Goal: Transaction & Acquisition: Download file/media

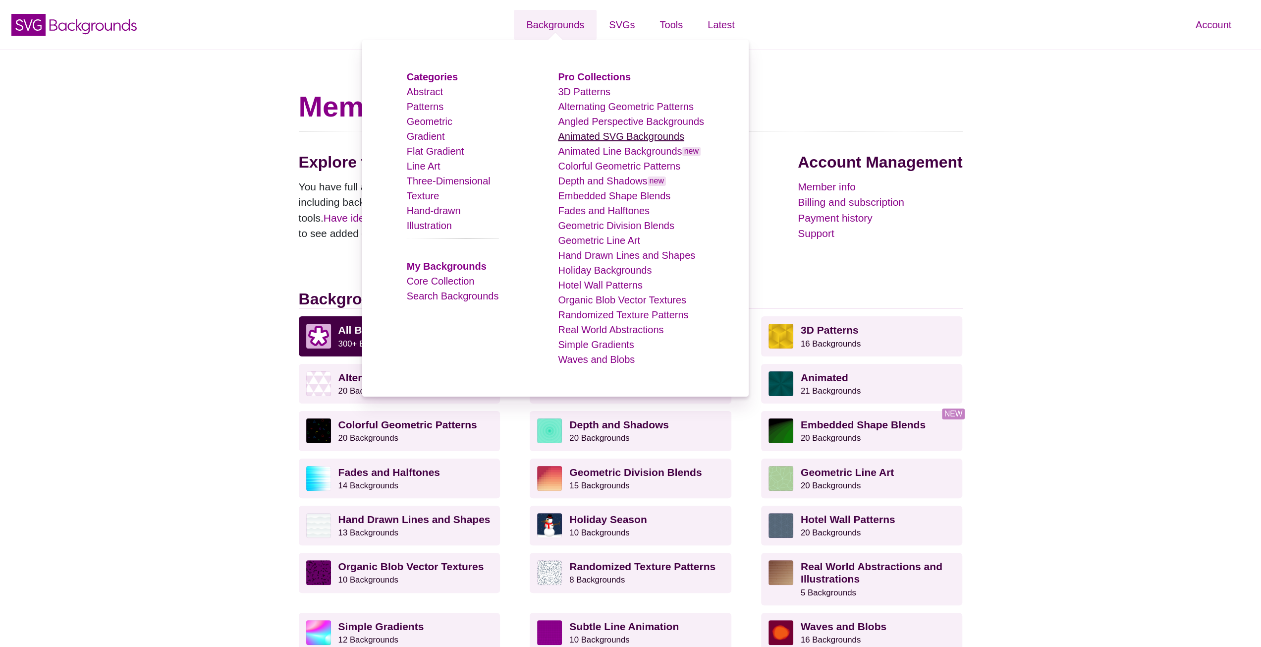
click at [577, 139] on link "Animated SVG Backgrounds" at bounding box center [621, 136] width 126 height 11
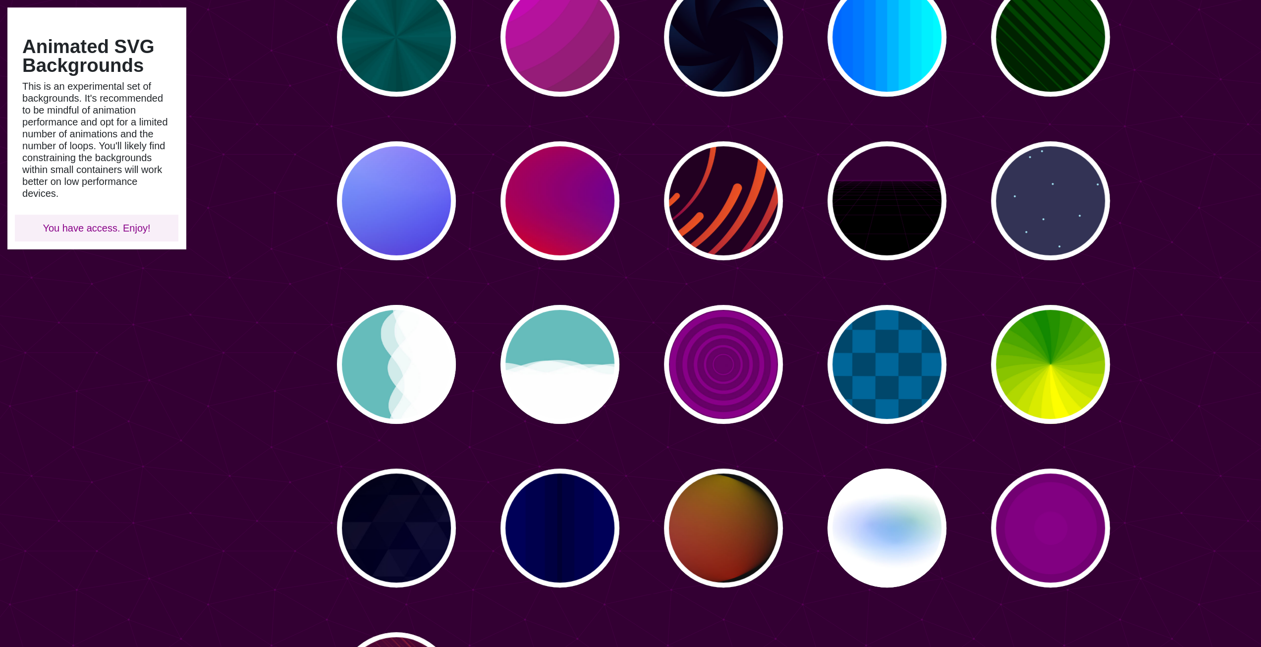
scroll to position [149, 0]
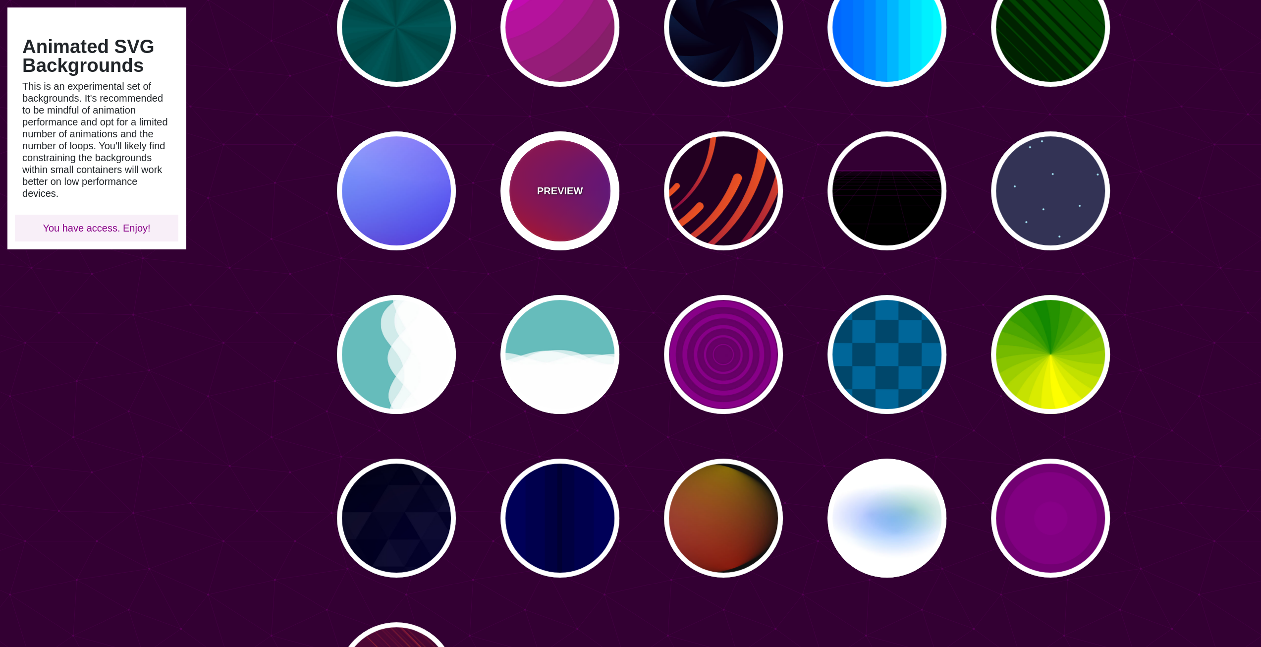
click at [557, 201] on div "PREVIEW" at bounding box center [560, 190] width 119 height 119
type input "#FF0000"
type input "#800080"
type input "#0000FF"
type input "#00EEBB"
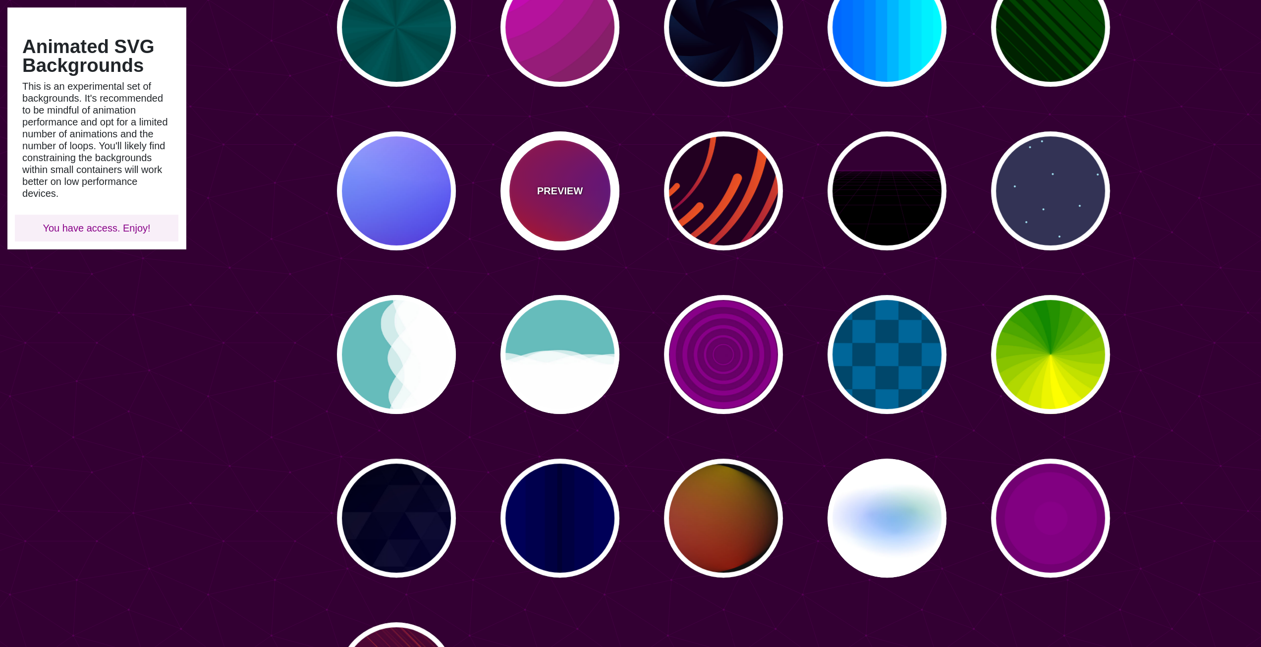
type input "#FFFF00"
type input "#FFA500"
type input "20"
type input "0"
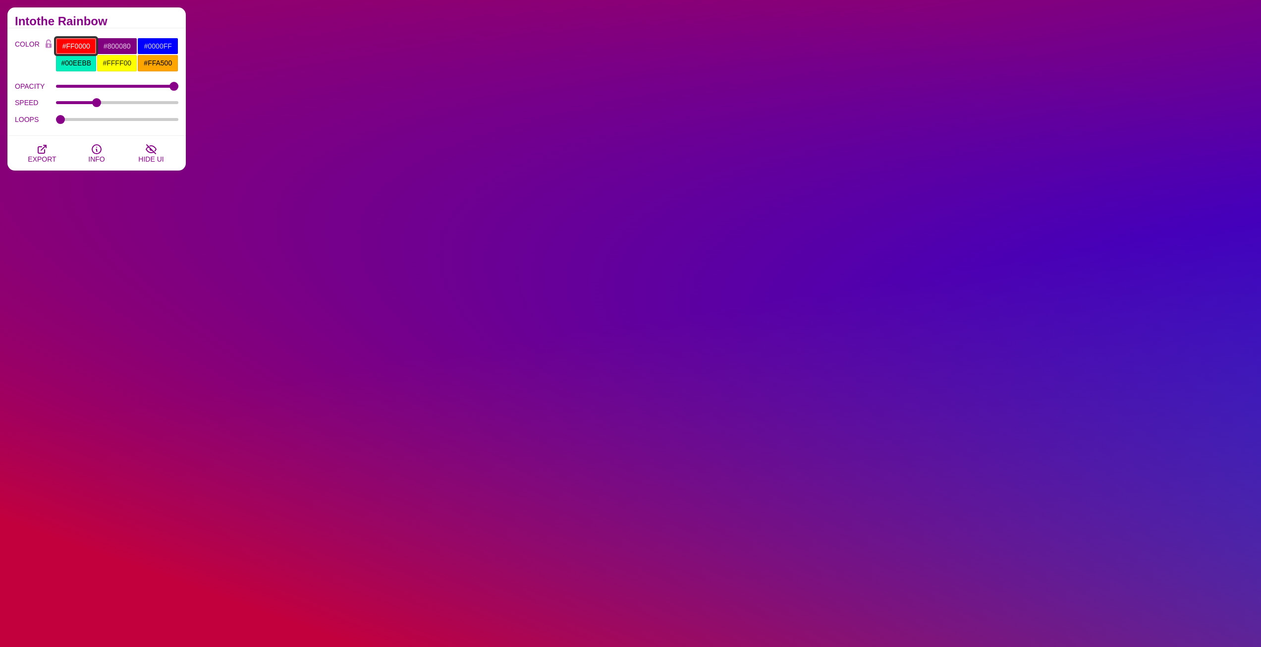
click at [77, 45] on input "#FF0000" at bounding box center [76, 46] width 41 height 17
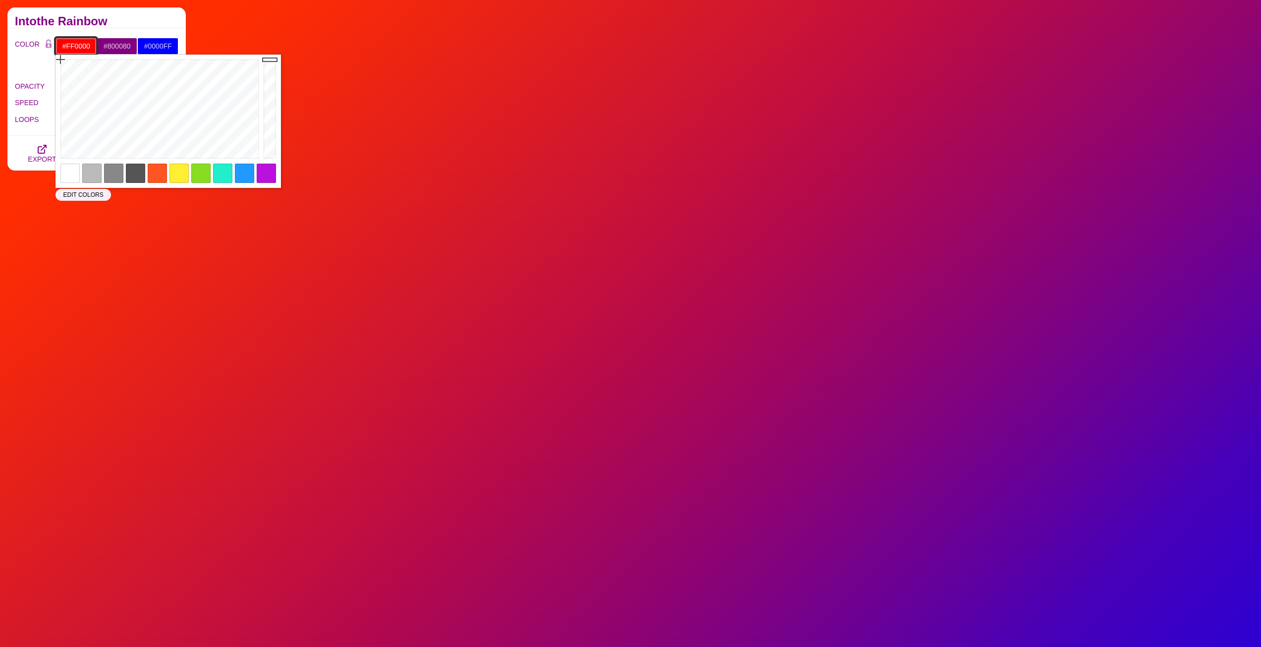
drag, startPoint x: 88, startPoint y: 45, endPoint x: 61, endPoint y: 44, distance: 26.8
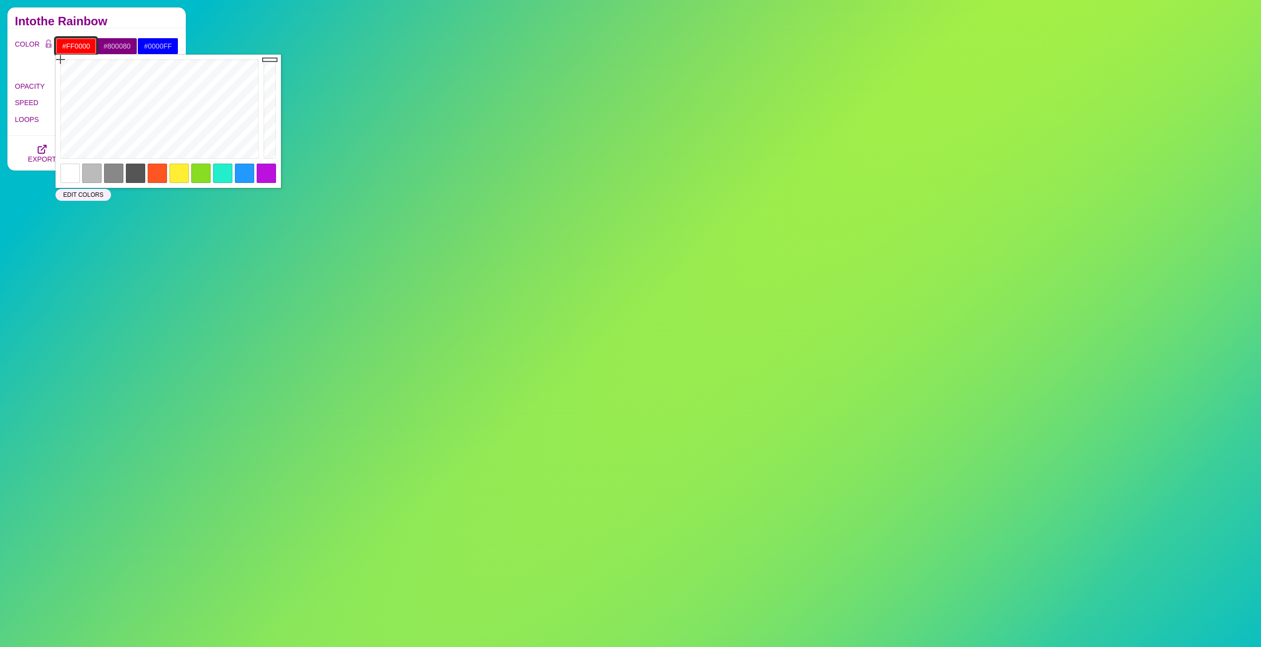
click at [61, 44] on input "#FF0000" at bounding box center [76, 46] width 41 height 17
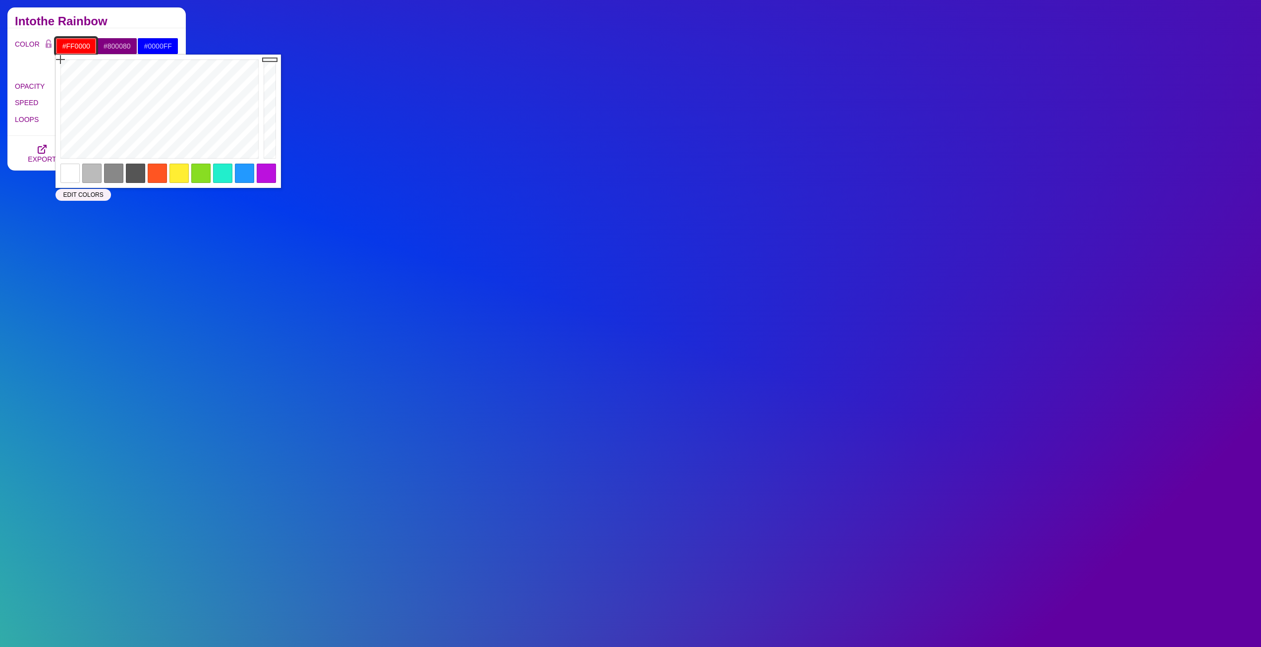
paste input "ff008c"
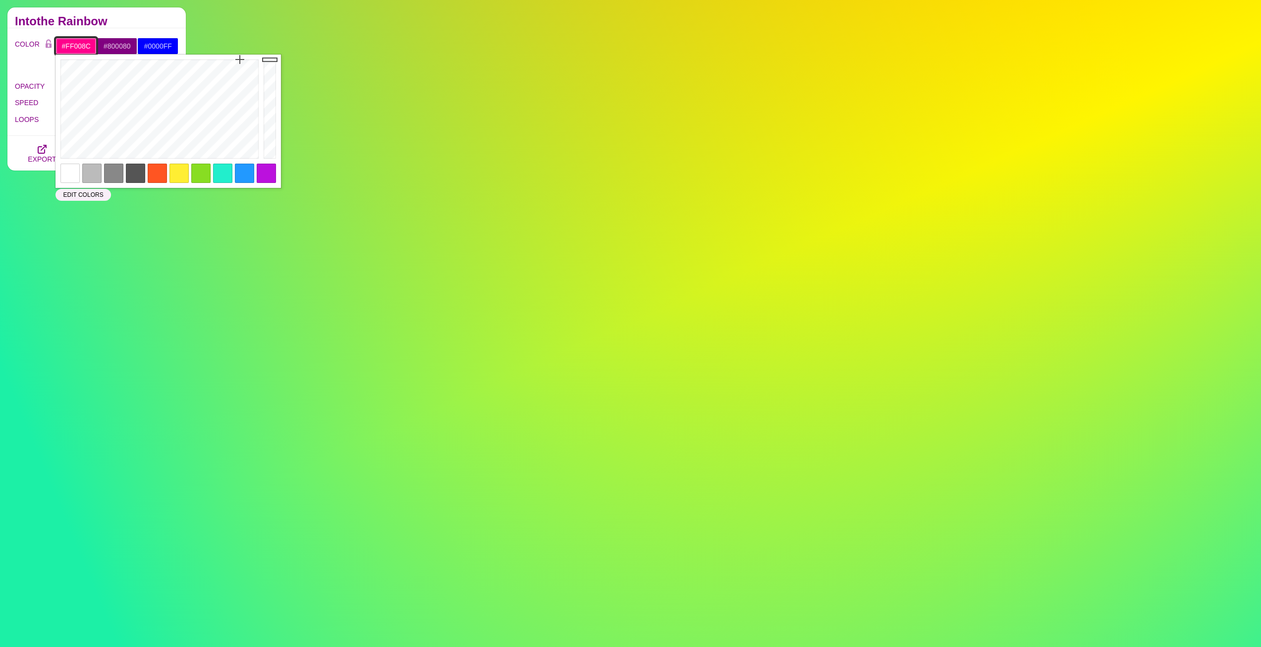
type input "#FF008C"
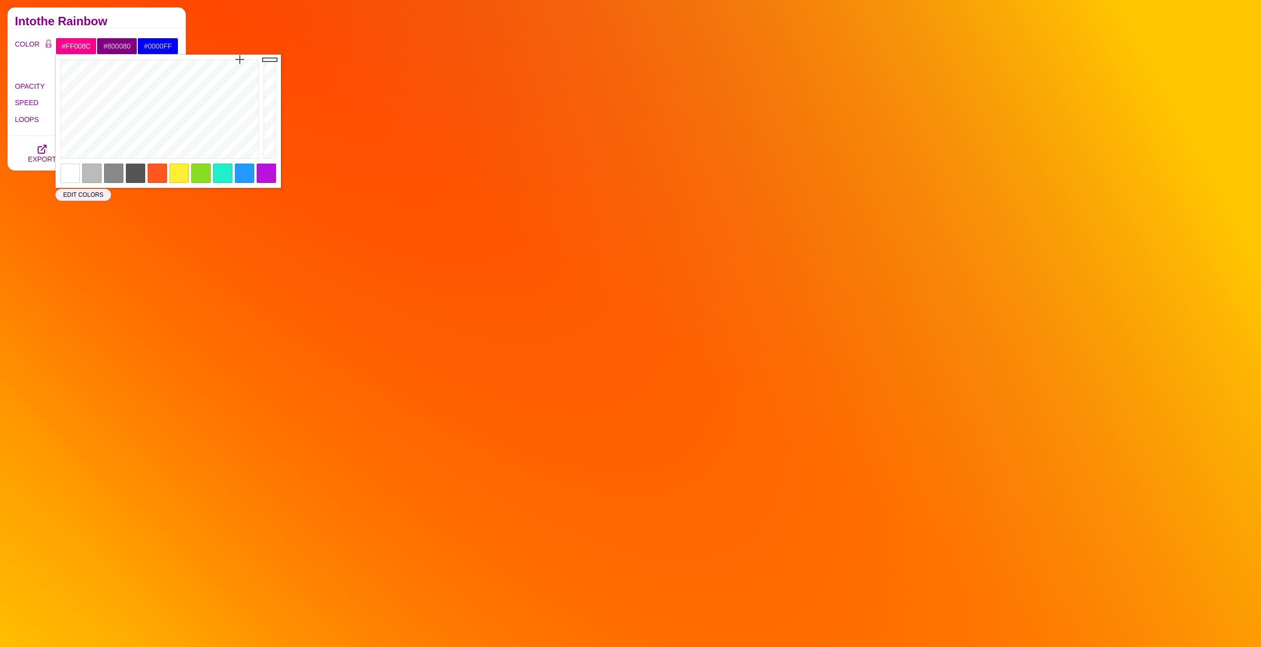
click at [110, 29] on div "COLOR #FF008C #800080 #0000FF #00EEBB #FFFF00 #FFA500 #777777 #888888 #999999 B…" at bounding box center [96, 82] width 178 height 108
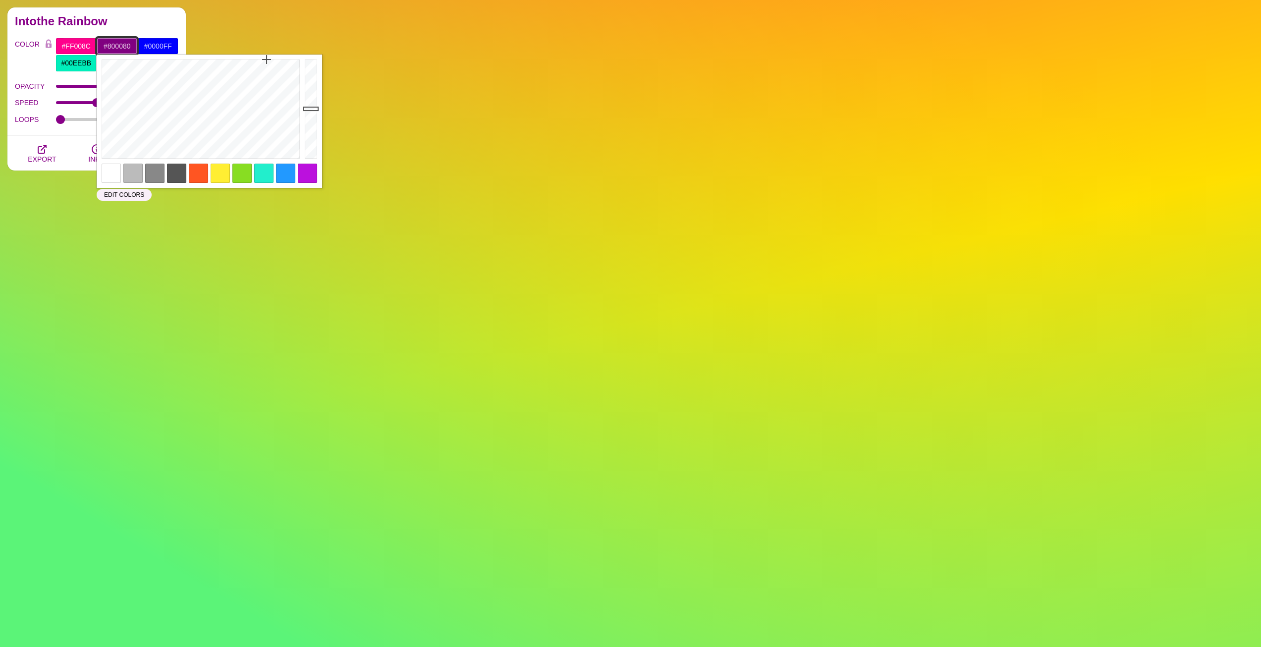
drag, startPoint x: 130, startPoint y: 44, endPoint x: 101, endPoint y: 45, distance: 28.8
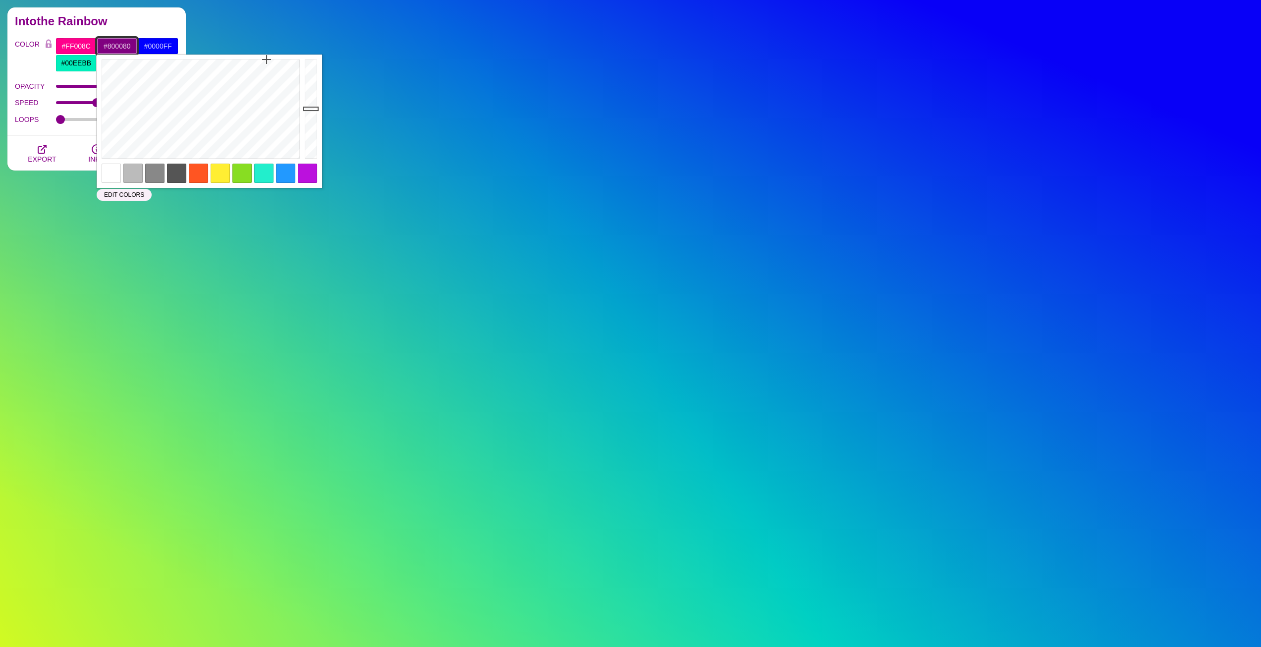
click at [101, 45] on input "#800080" at bounding box center [117, 46] width 41 height 17
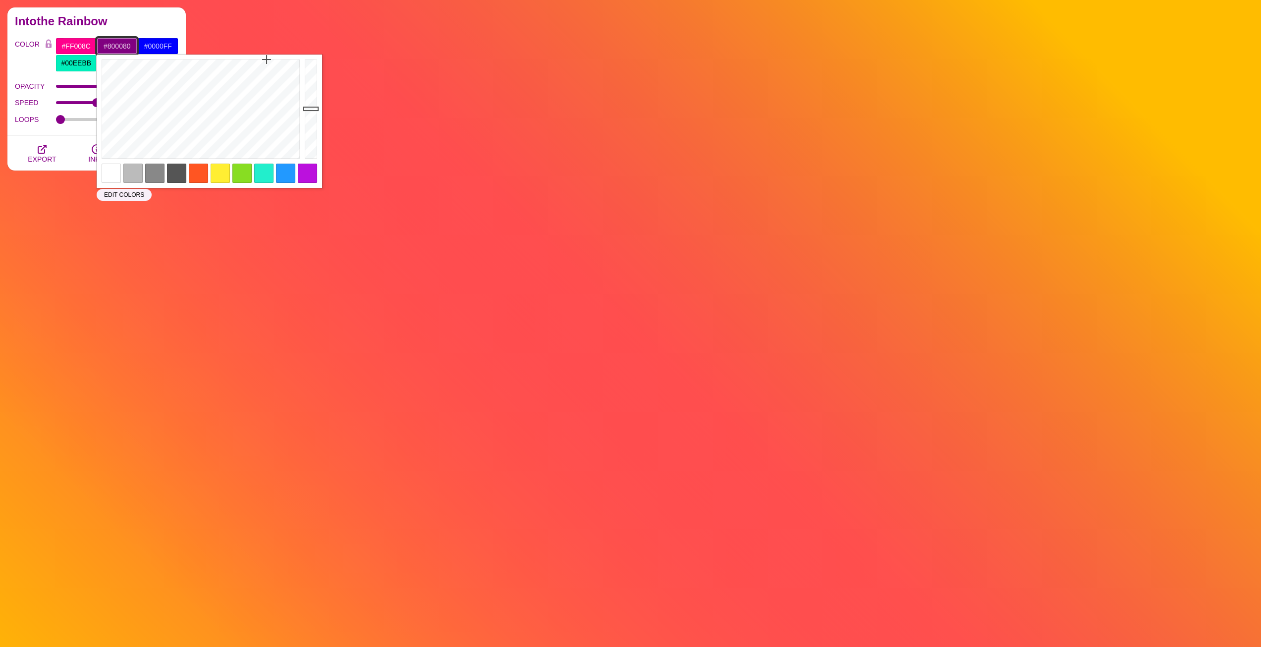
paste input "72324a"
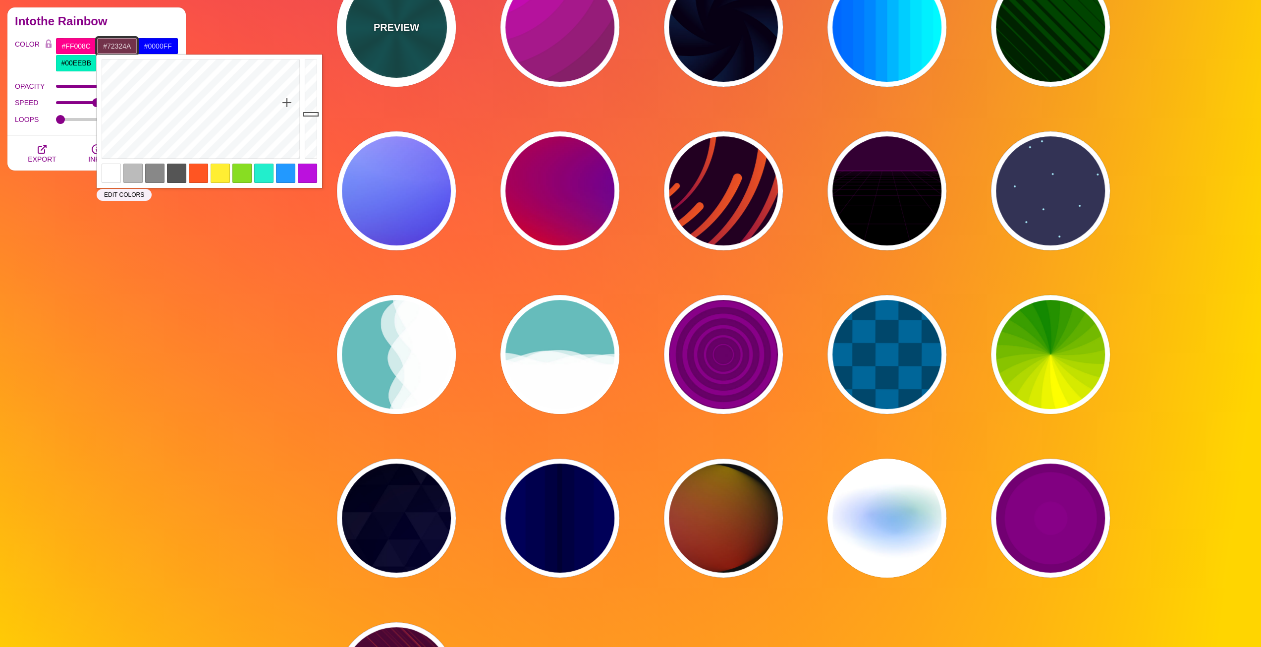
type input "#72324A"
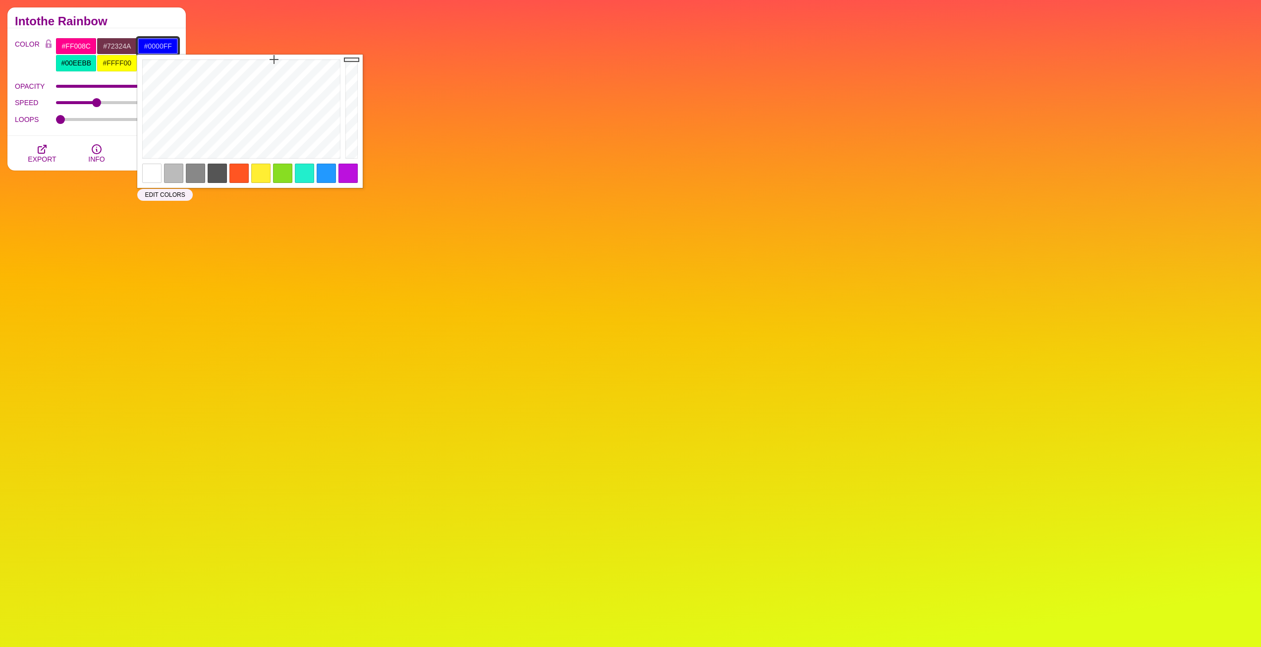
drag, startPoint x: 173, startPoint y: 45, endPoint x: 145, endPoint y: 43, distance: 28.3
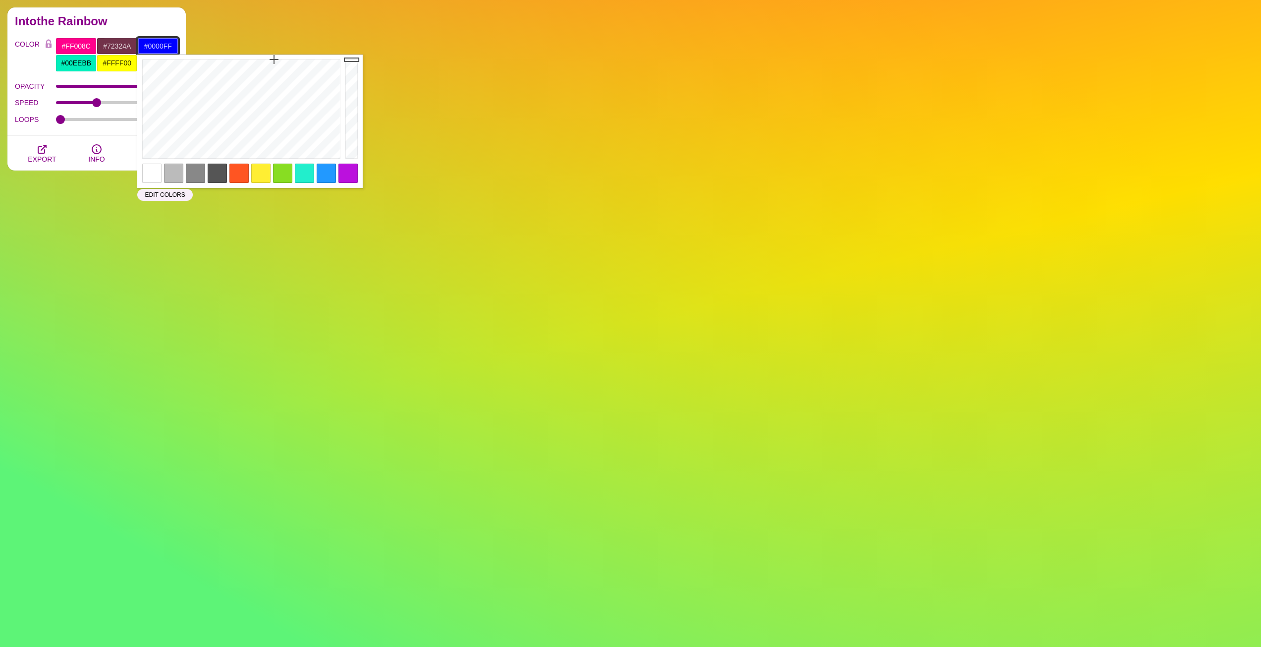
click at [145, 43] on input "#0000FF" at bounding box center [157, 46] width 41 height 17
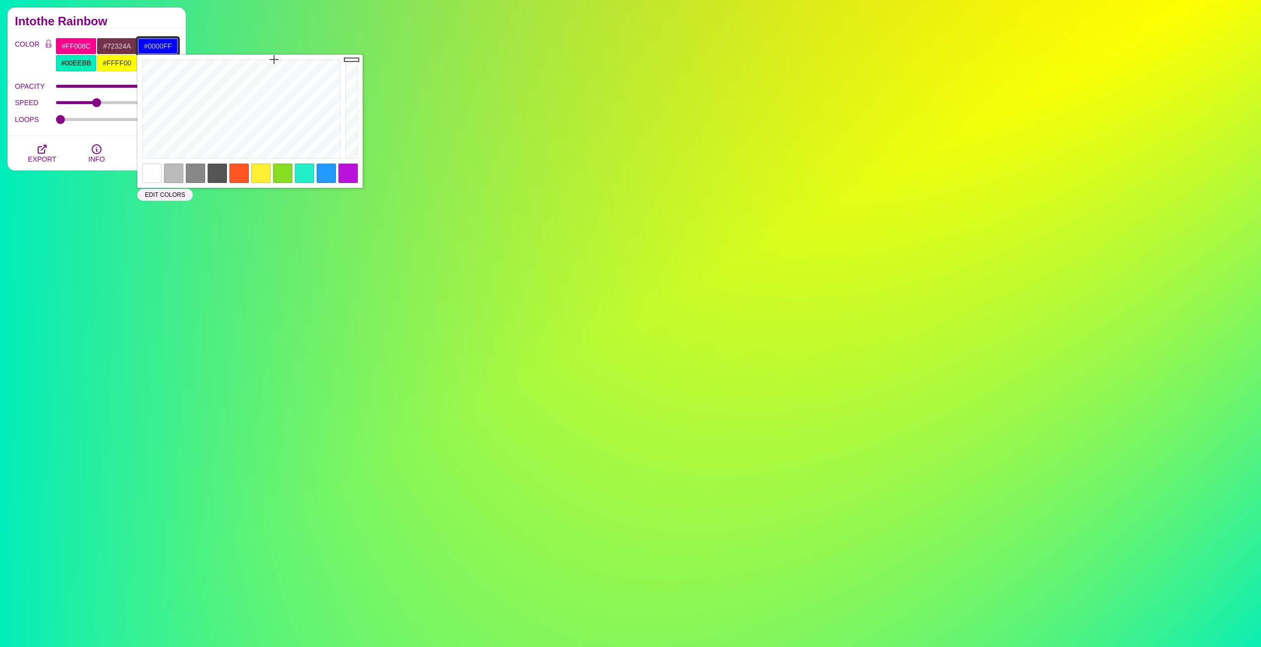
paste input "46363b"
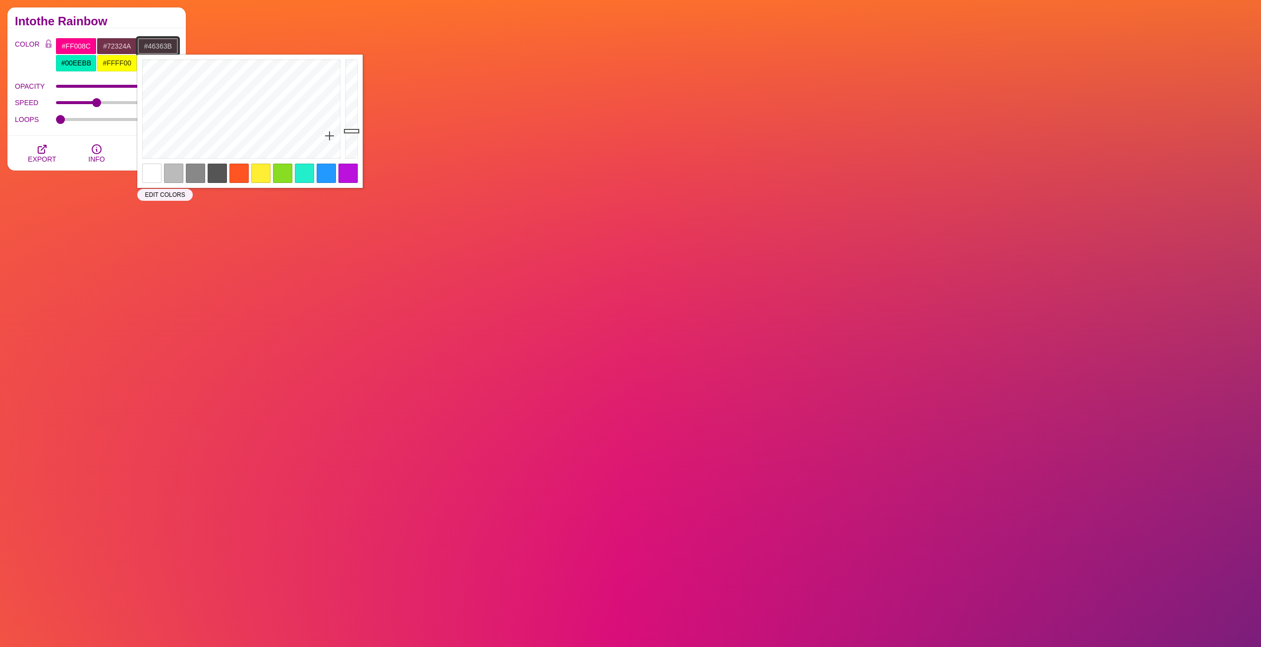
type input "#46363B"
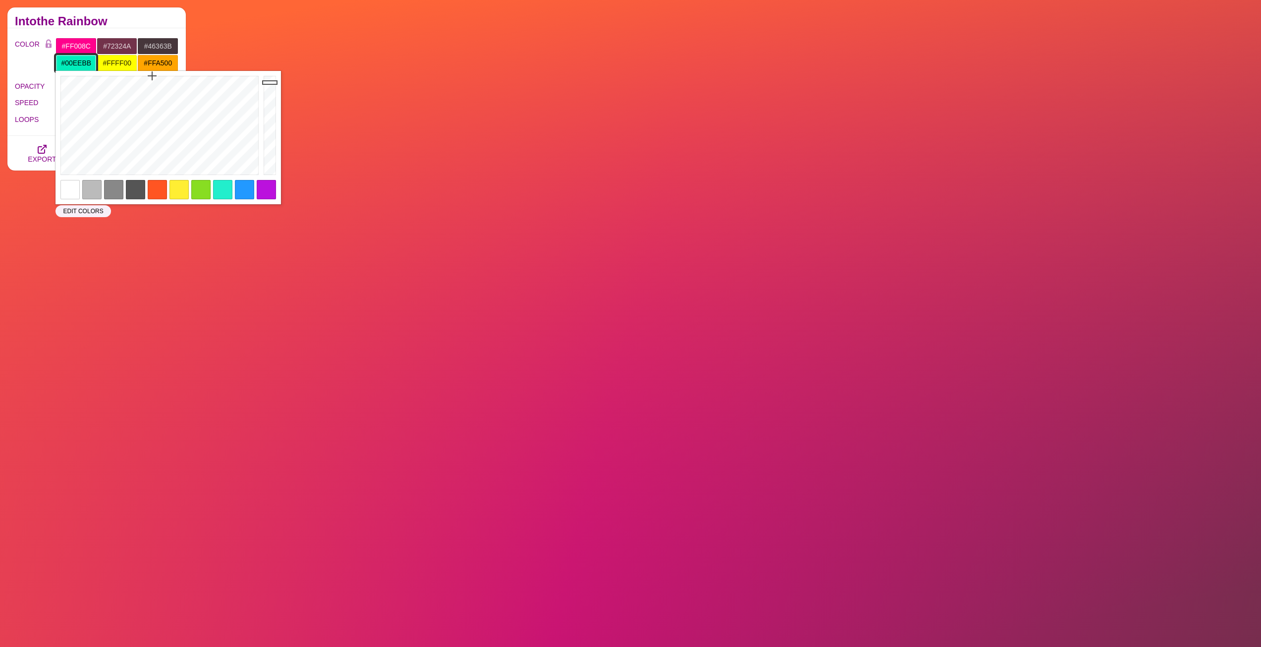
click at [75, 65] on input "#00EEBB" at bounding box center [76, 63] width 41 height 17
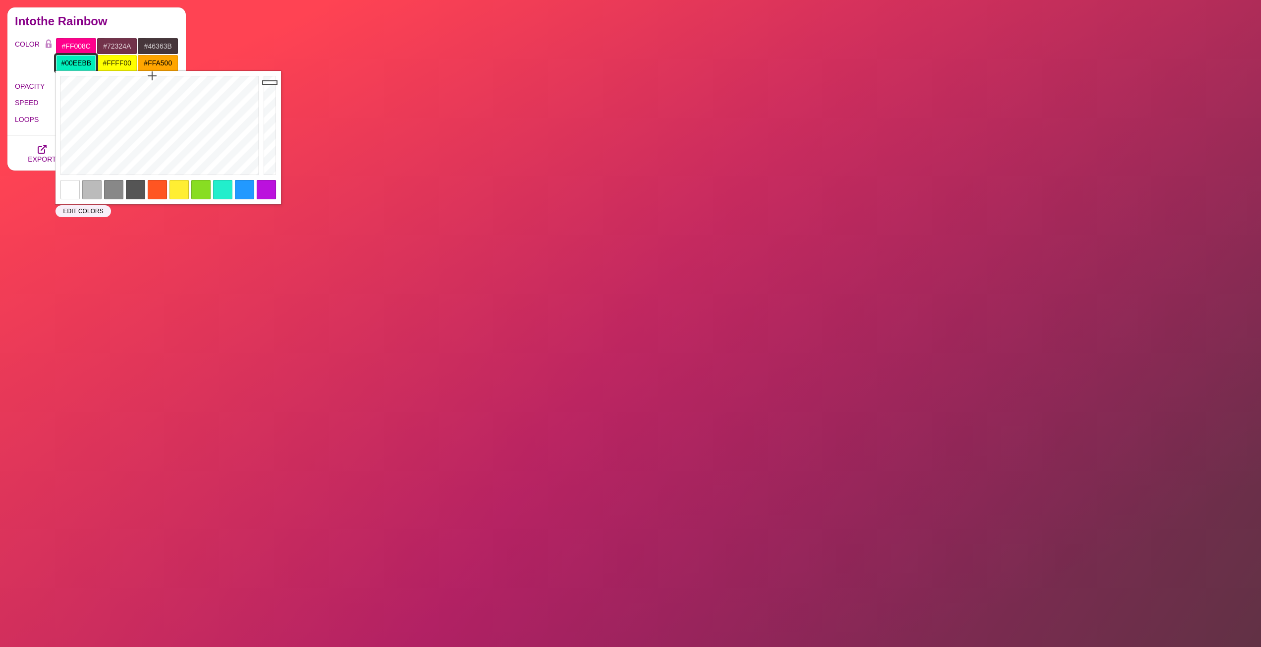
click at [91, 59] on input "#00EEBB" at bounding box center [76, 63] width 41 height 17
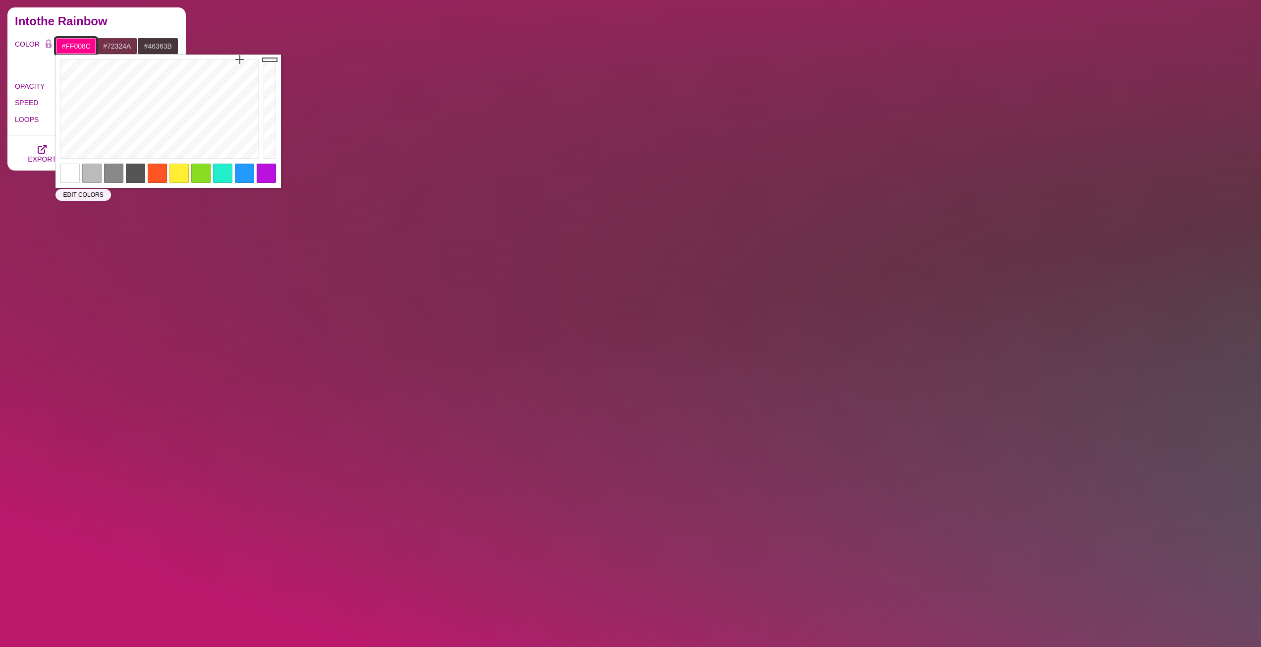
drag, startPoint x: 92, startPoint y: 45, endPoint x: 59, endPoint y: 44, distance: 32.2
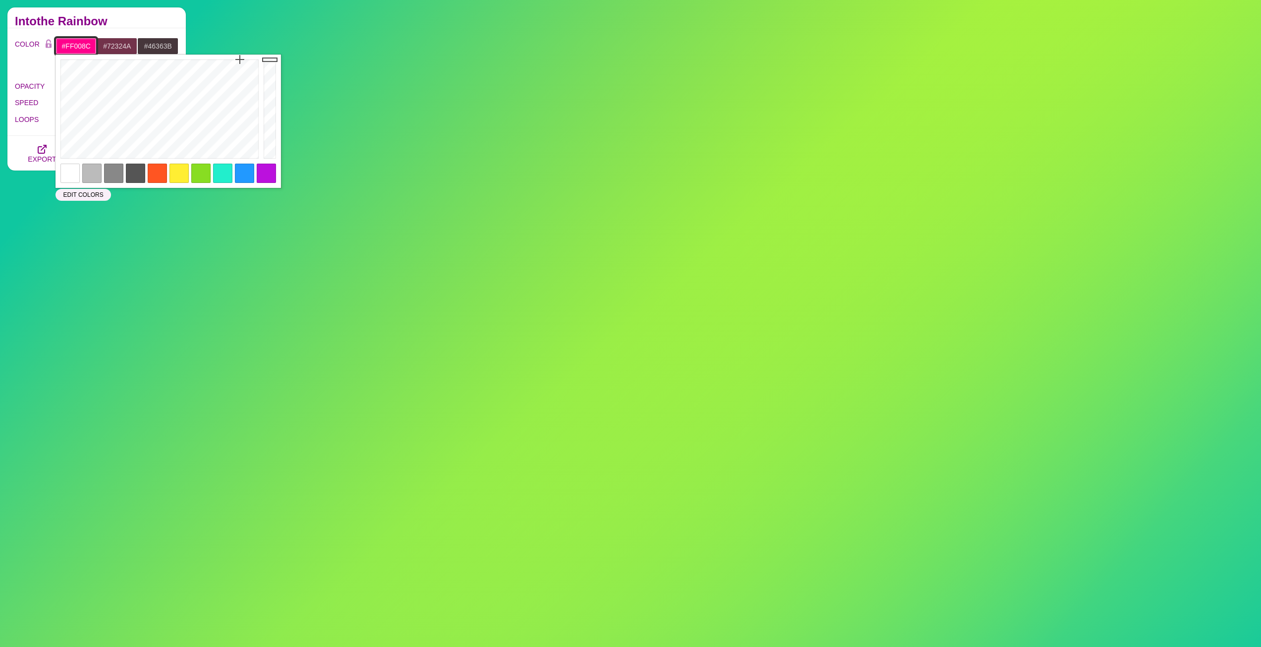
click at [59, 44] on input "#FF008C" at bounding box center [76, 46] width 41 height 17
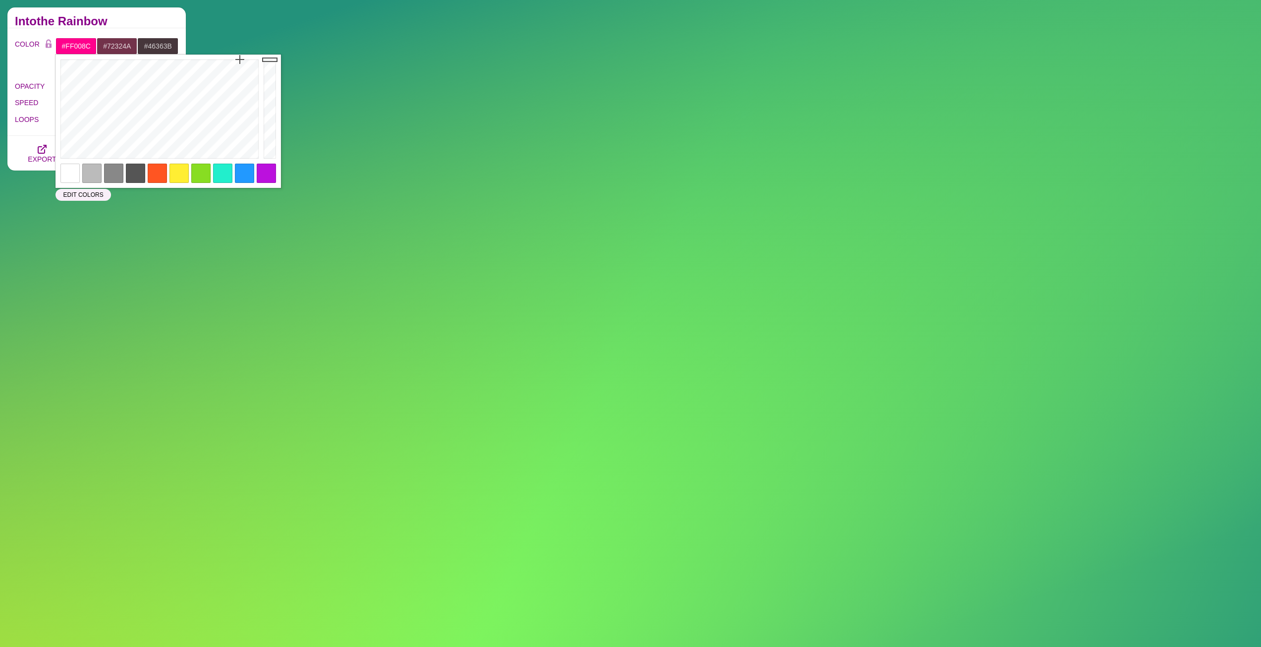
click at [43, 64] on div "COLOR #FF008C #72324A #46363B #00EEBB #FFFF00 #FFA500 #777777 #888888 #999999" at bounding box center [97, 55] width 164 height 34
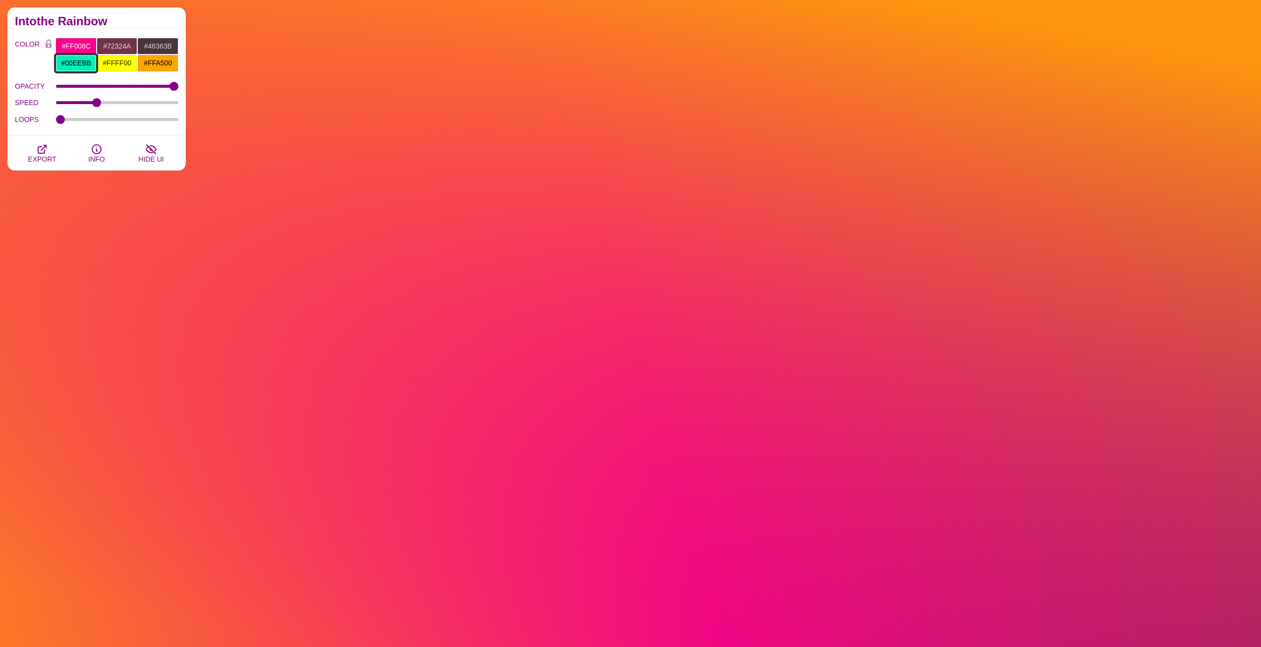
click at [66, 64] on input "#00EEBB" at bounding box center [76, 63] width 41 height 17
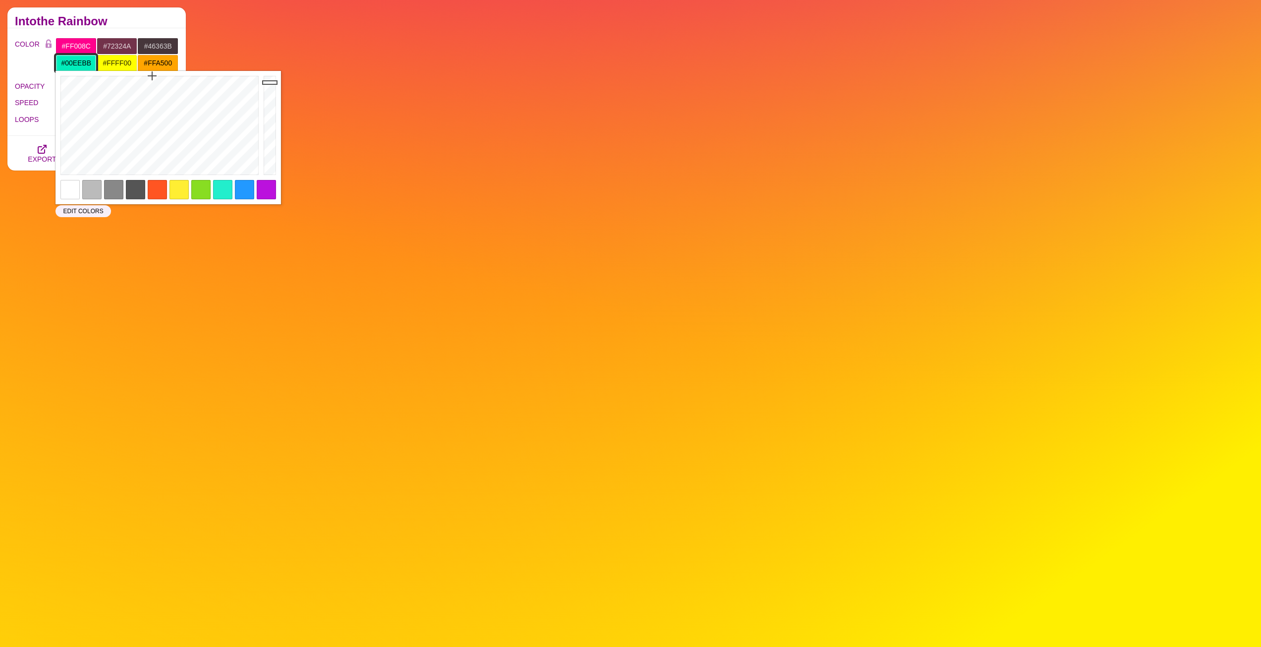
drag, startPoint x: 83, startPoint y: 61, endPoint x: 46, endPoint y: 63, distance: 37.2
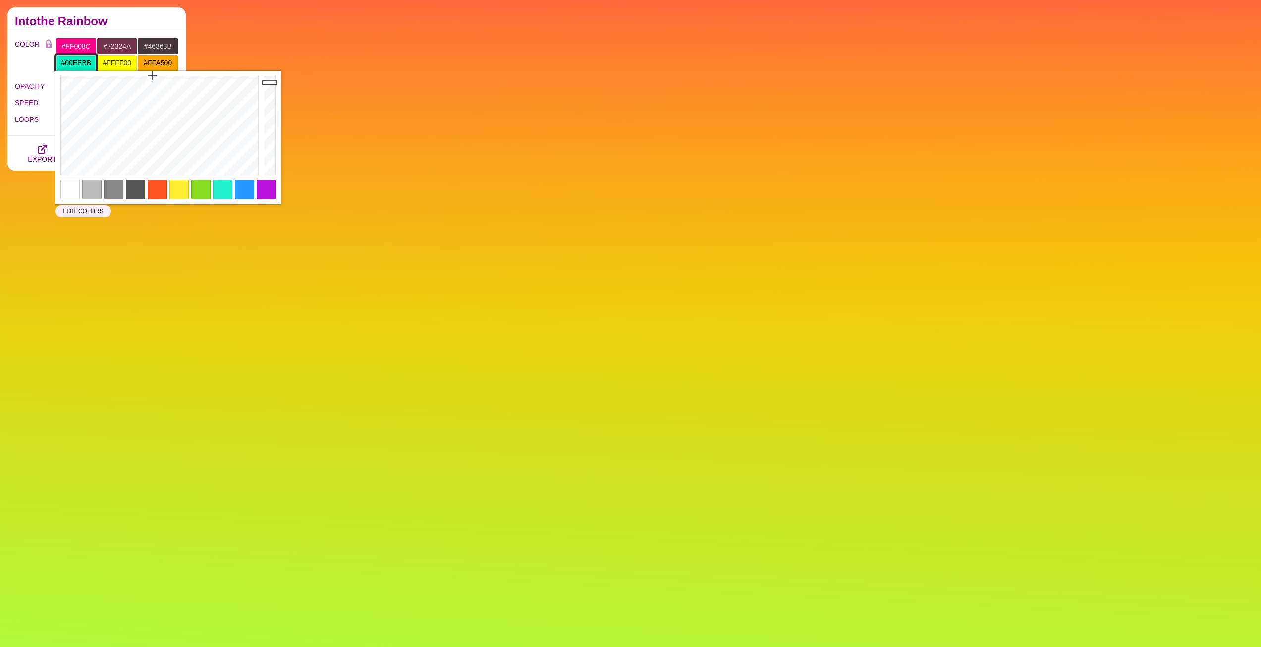
click at [46, 63] on div "COLOR #FF008C #72324A #46363B #00EEBB #FFFF00 #FFA500 #777777 #888888 #999999" at bounding box center [97, 55] width 164 height 34
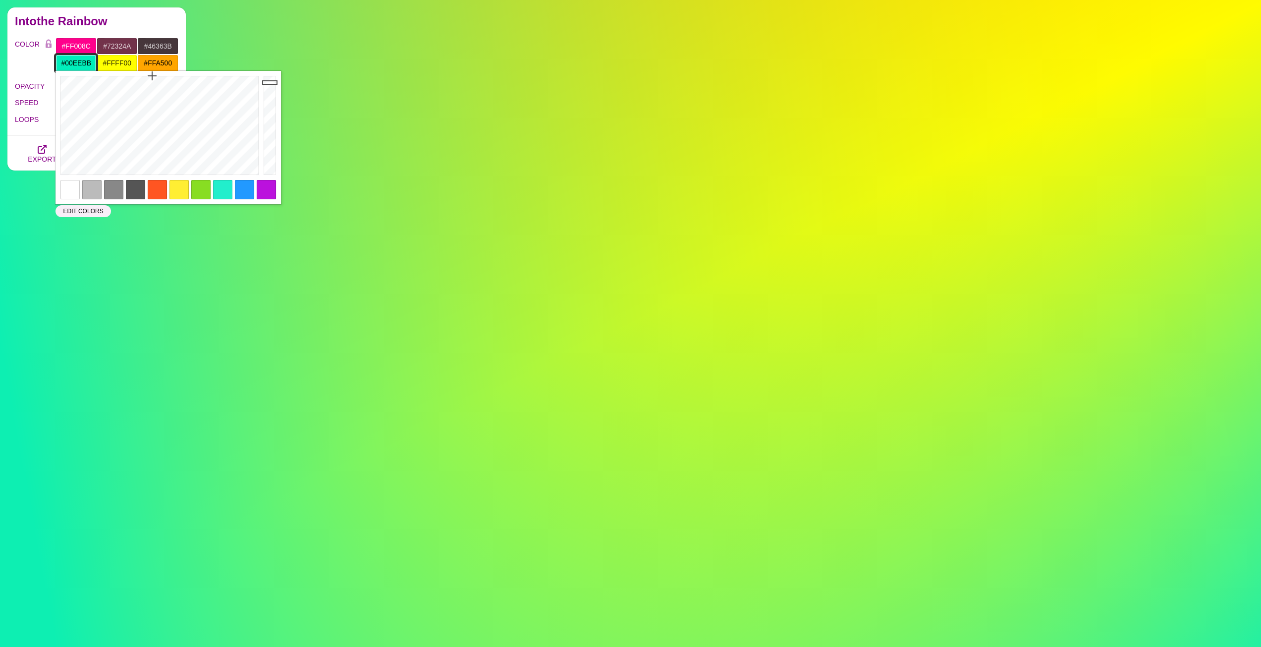
paste input "FF008C"
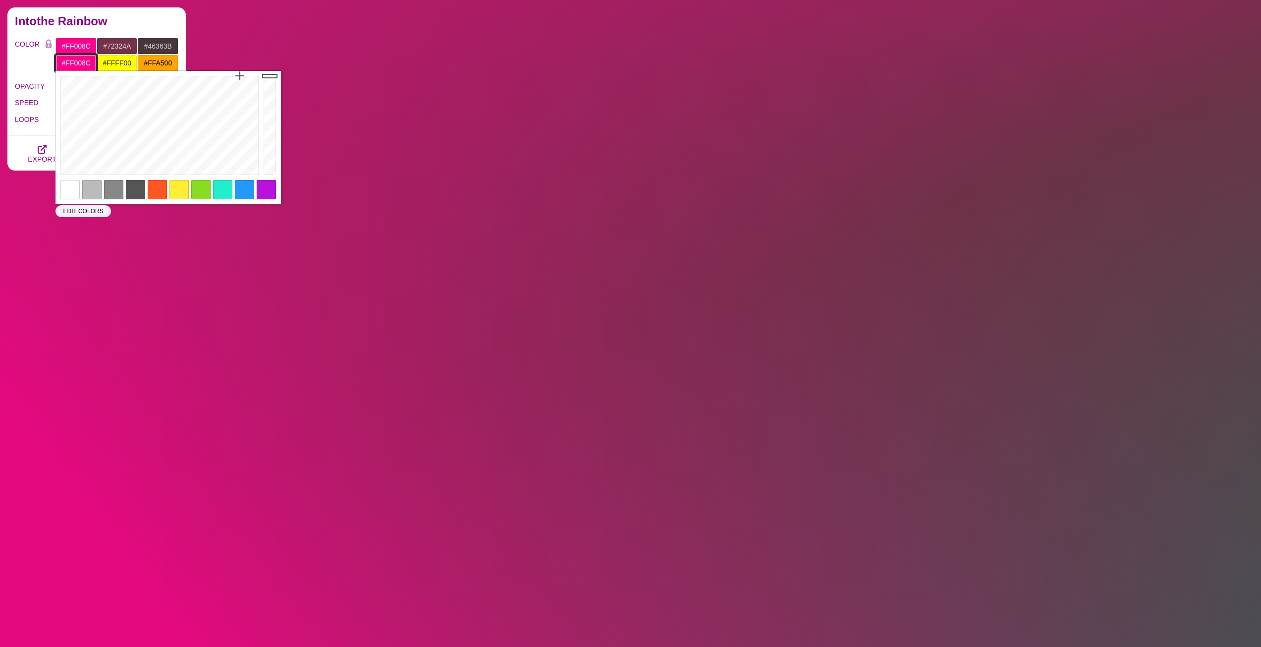
type input "#FF008C"
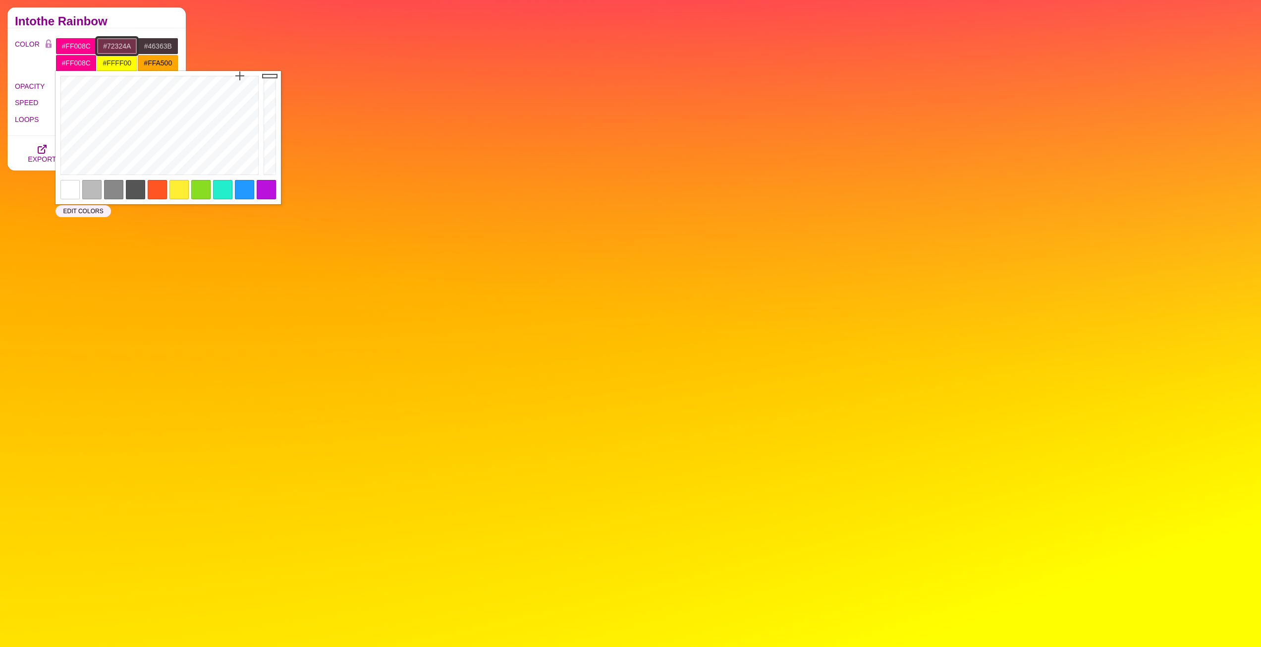
click at [134, 44] on input "#72324A" at bounding box center [117, 46] width 41 height 17
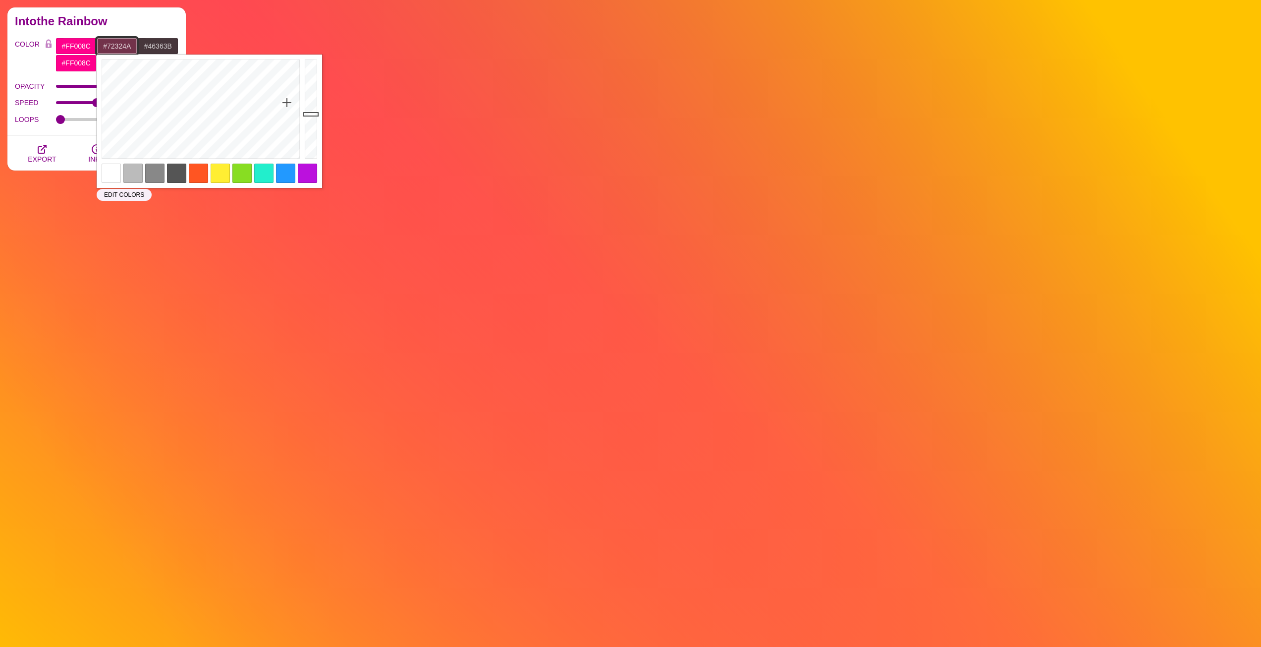
drag, startPoint x: 132, startPoint y: 46, endPoint x: 103, endPoint y: 47, distance: 28.8
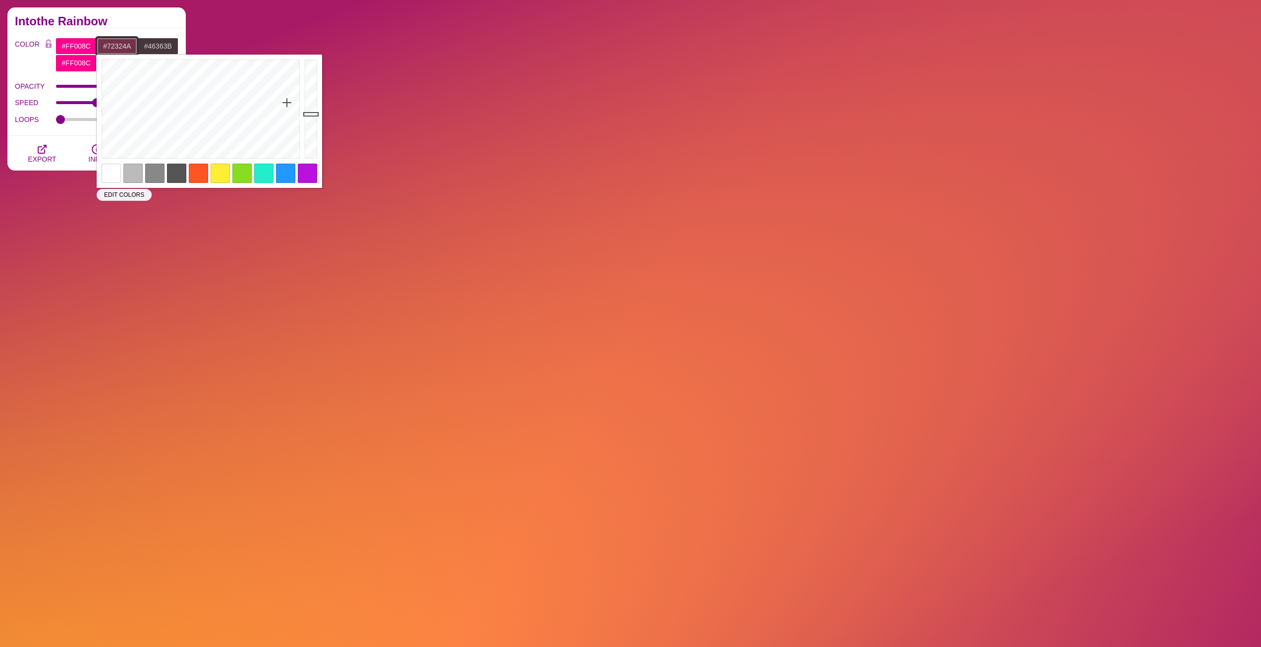
click at [103, 47] on input "#72324A" at bounding box center [117, 46] width 41 height 17
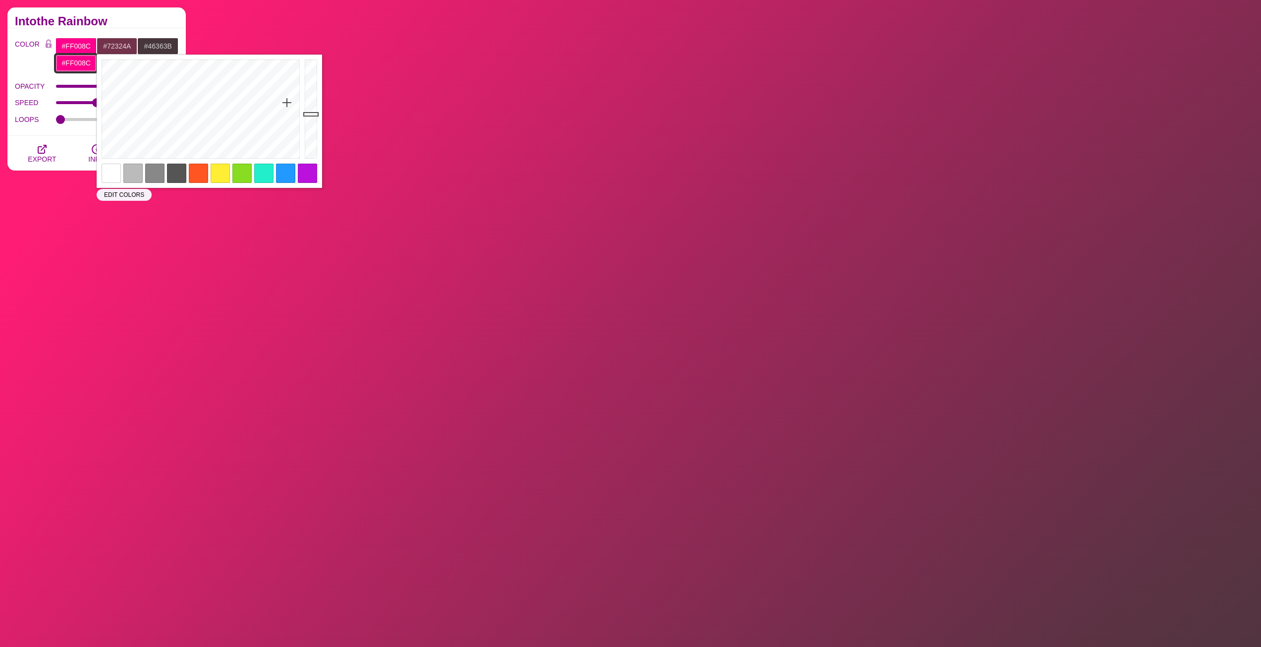
click at [91, 62] on input "#FF008C" at bounding box center [76, 63] width 41 height 17
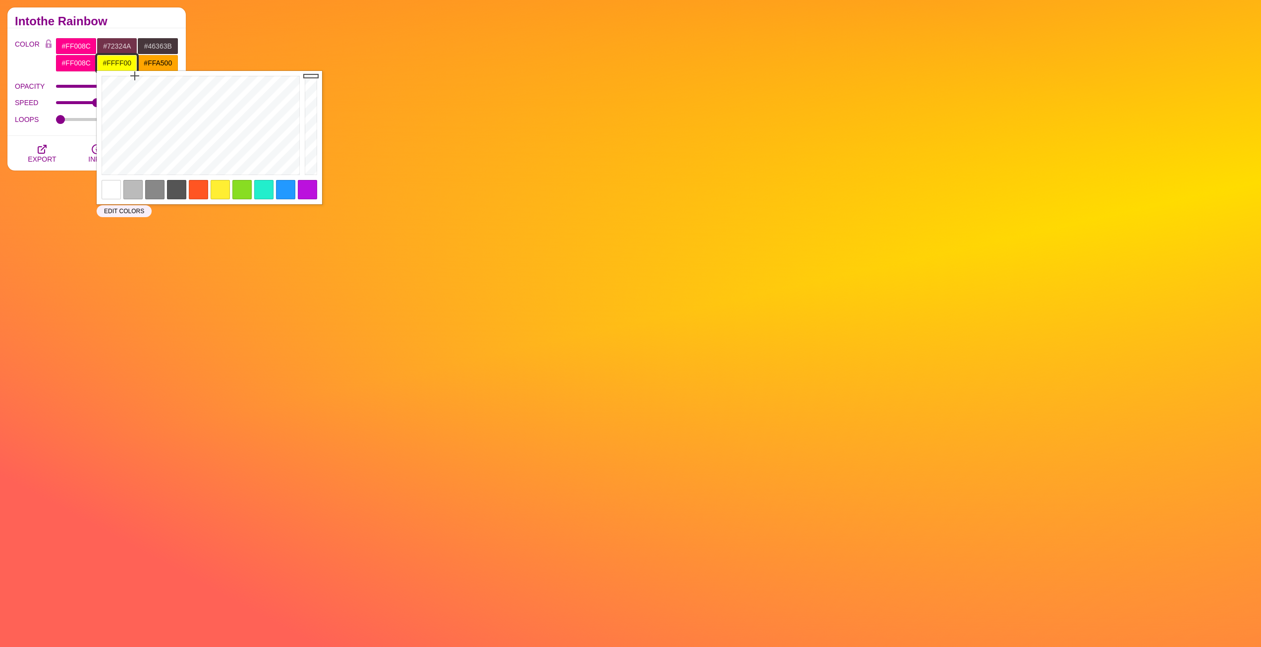
drag, startPoint x: 133, startPoint y: 60, endPoint x: 93, endPoint y: 64, distance: 39.8
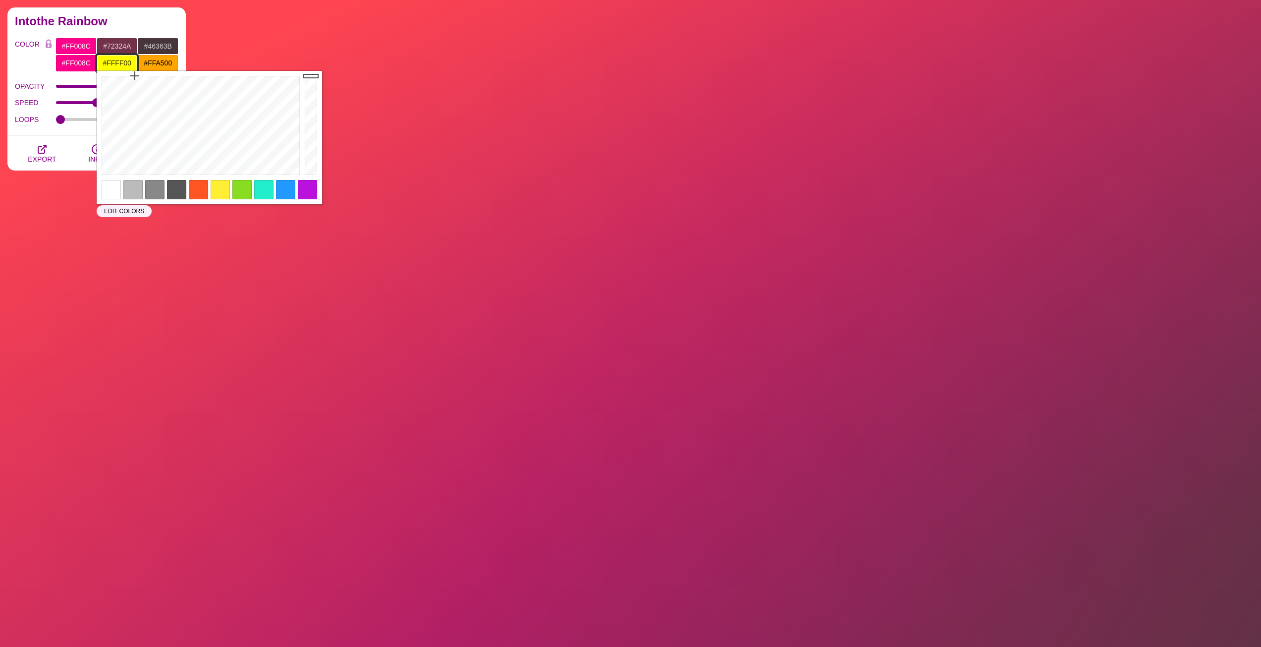
click at [93, 64] on div "#FF008C #FFFF00 #FFA500" at bounding box center [117, 63] width 123 height 17
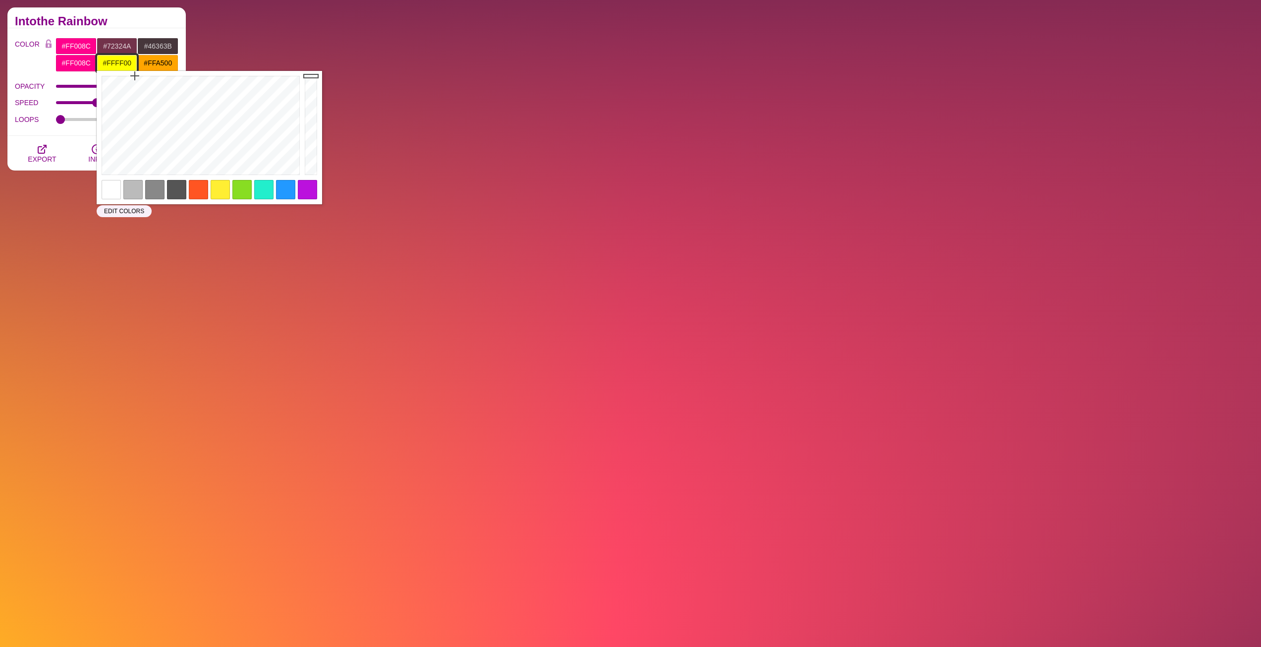
paste input "72324A"
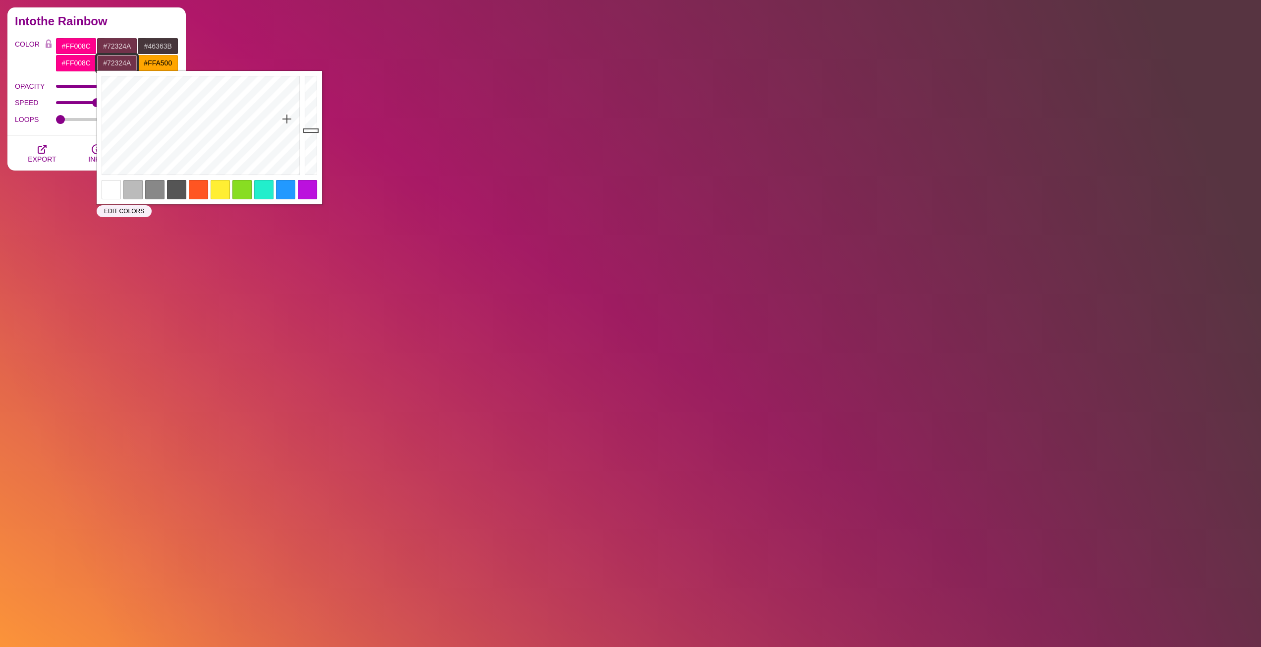
type input "#72324A"
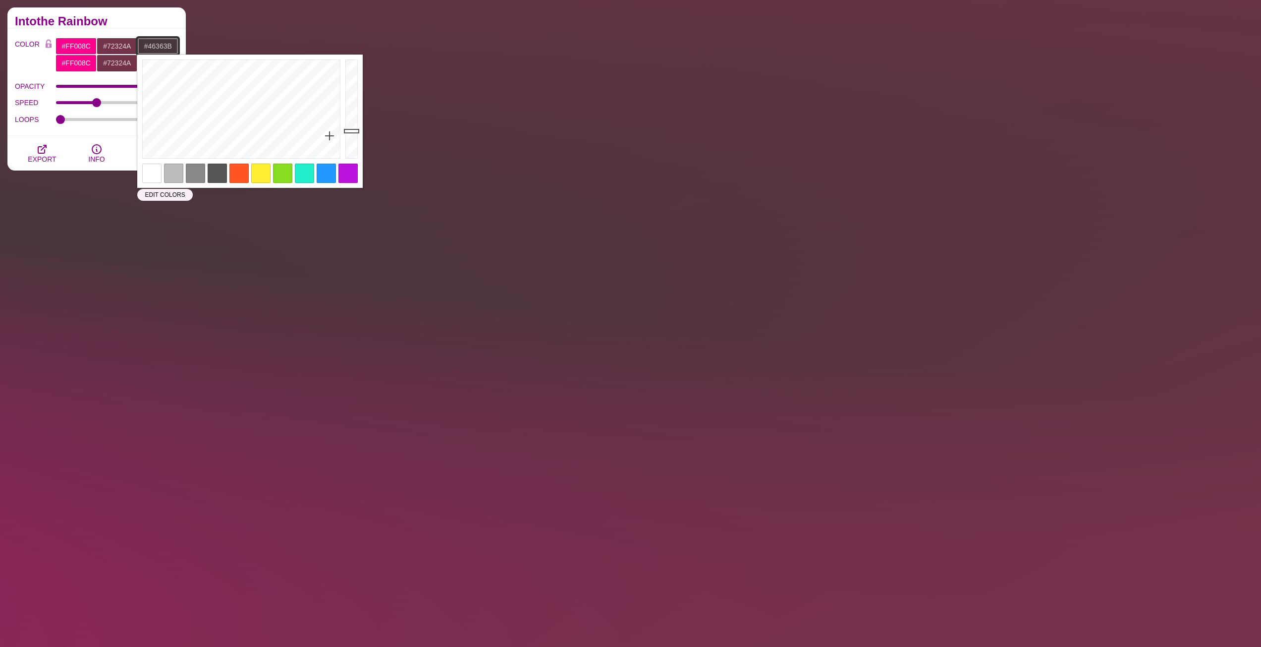
drag, startPoint x: 171, startPoint y: 47, endPoint x: 141, endPoint y: 49, distance: 30.8
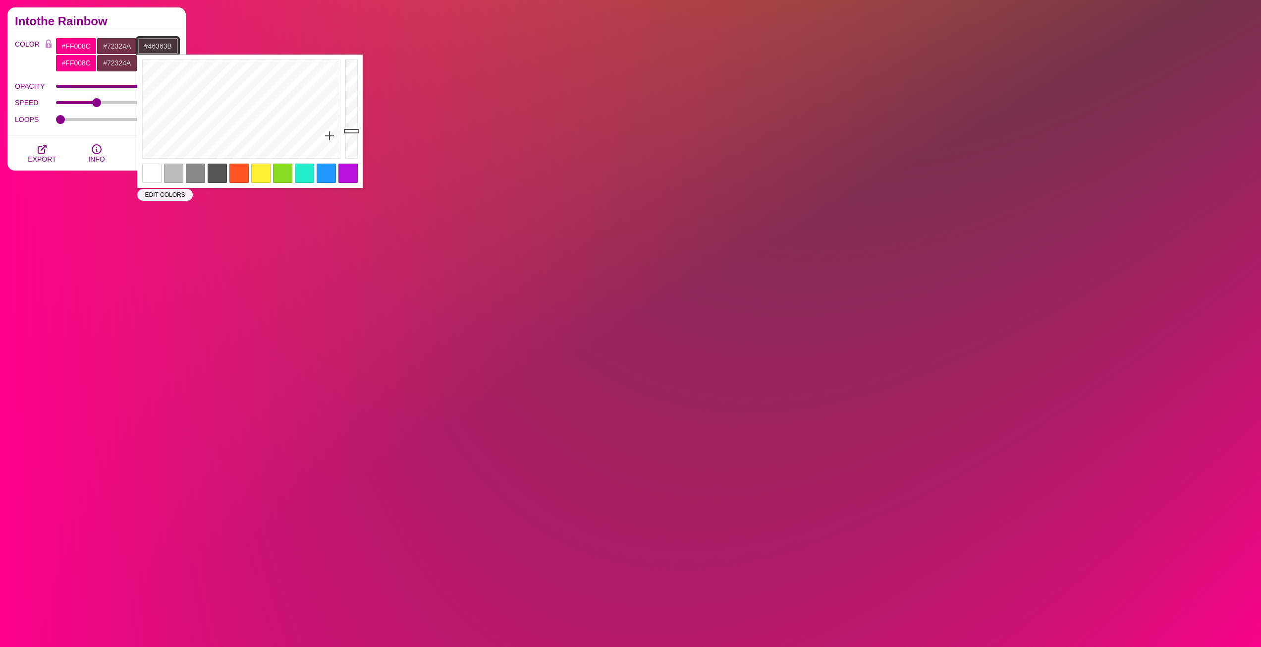
click at [141, 49] on input "#46363B" at bounding box center [157, 46] width 41 height 17
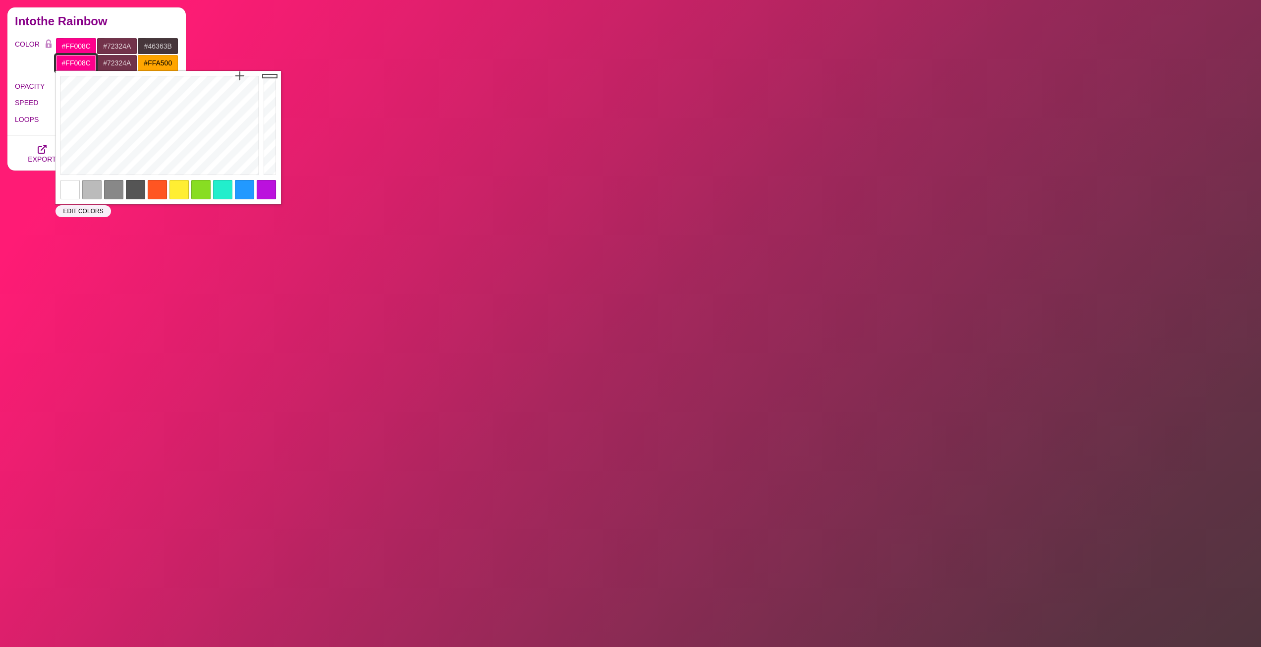
drag, startPoint x: 90, startPoint y: 62, endPoint x: 59, endPoint y: 64, distance: 31.3
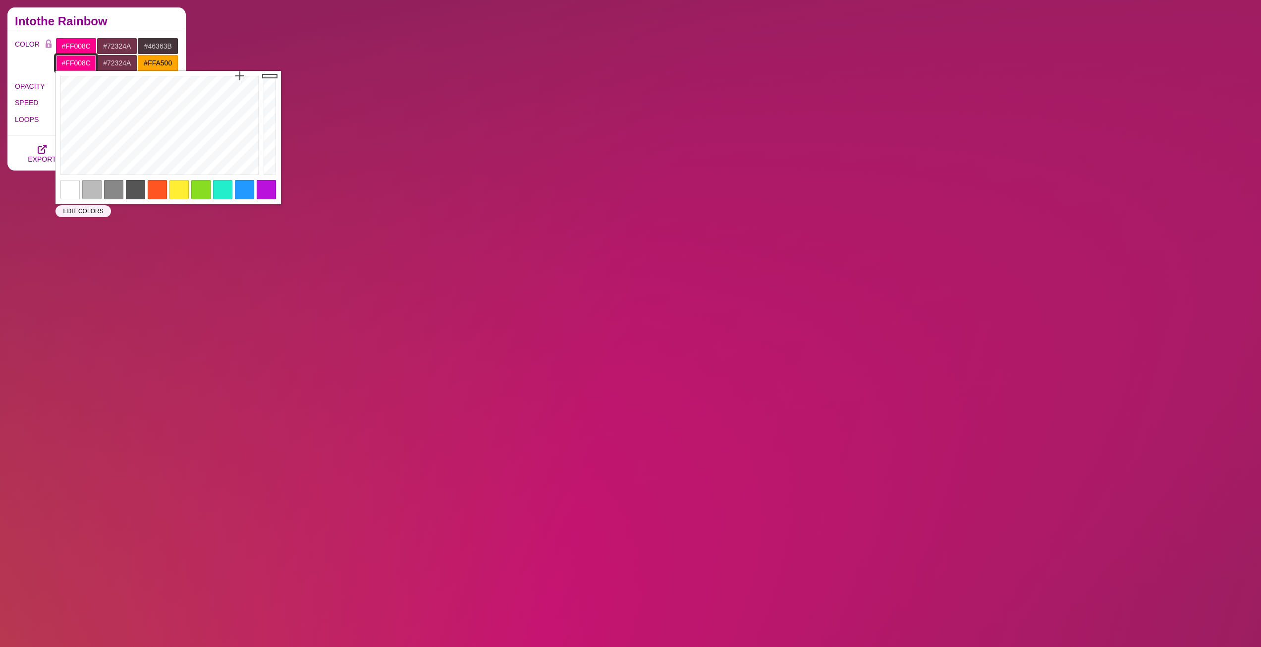
click at [59, 64] on input "#FF008C" at bounding box center [76, 63] width 41 height 17
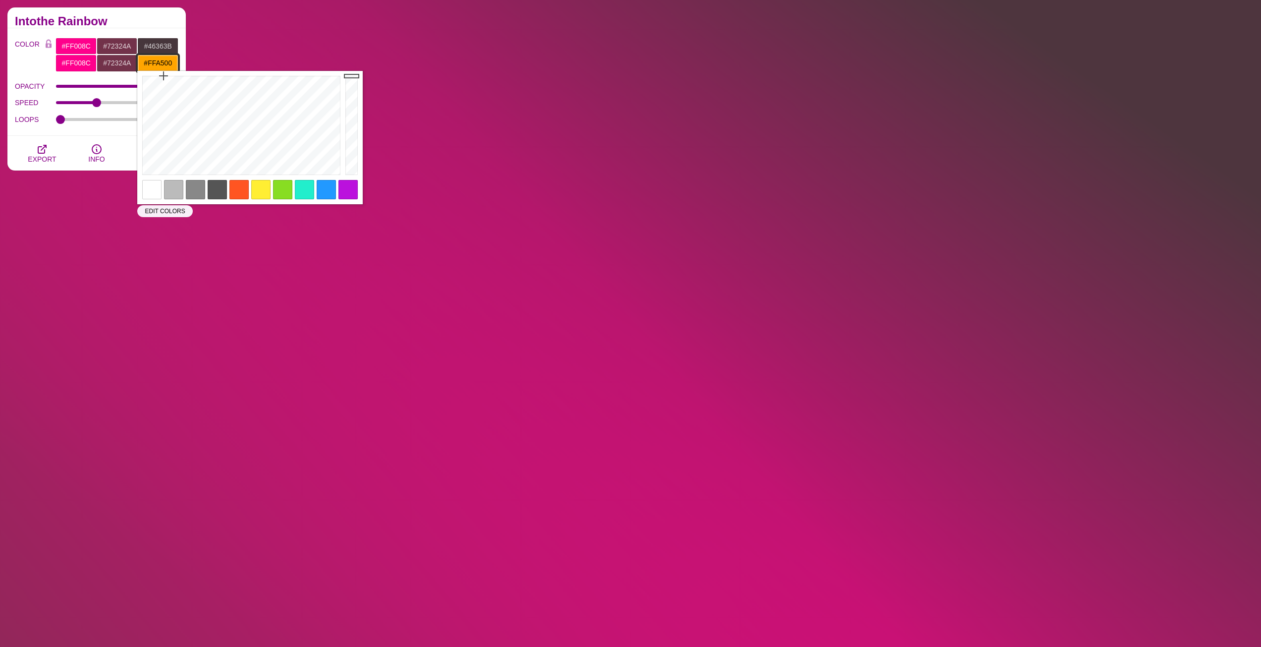
drag, startPoint x: 154, startPoint y: 65, endPoint x: 133, endPoint y: 64, distance: 21.3
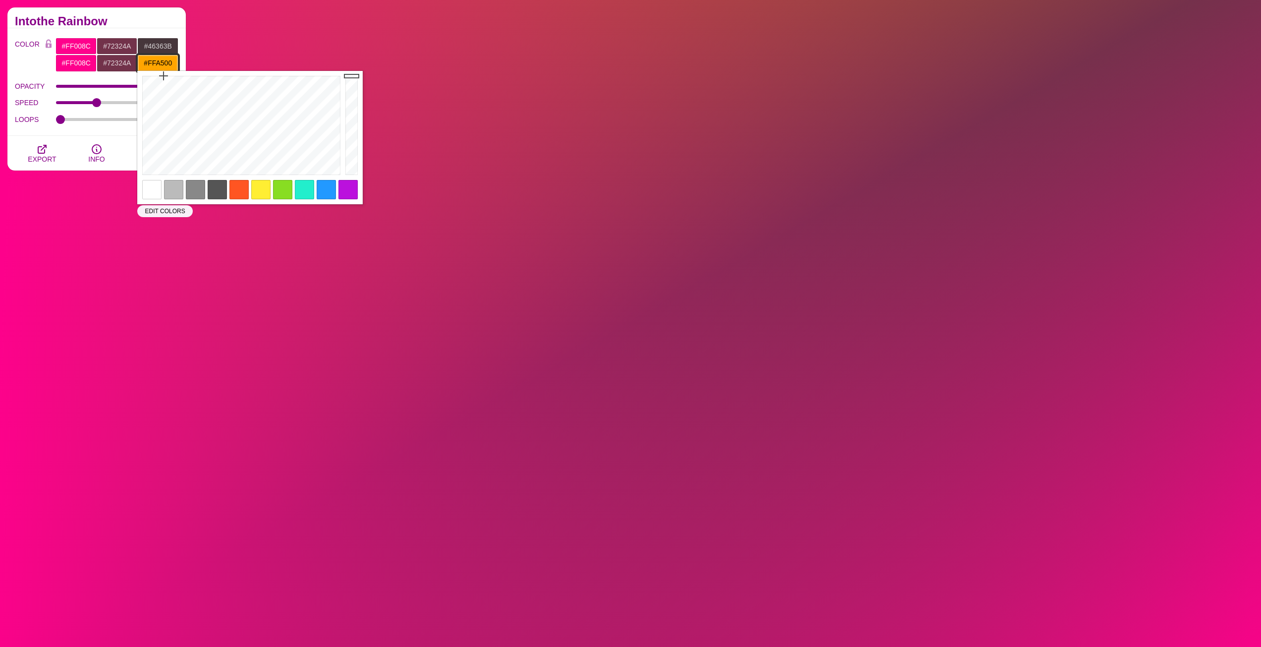
click at [133, 64] on div "#FF008C #72324A #FFA500" at bounding box center [117, 63] width 123 height 17
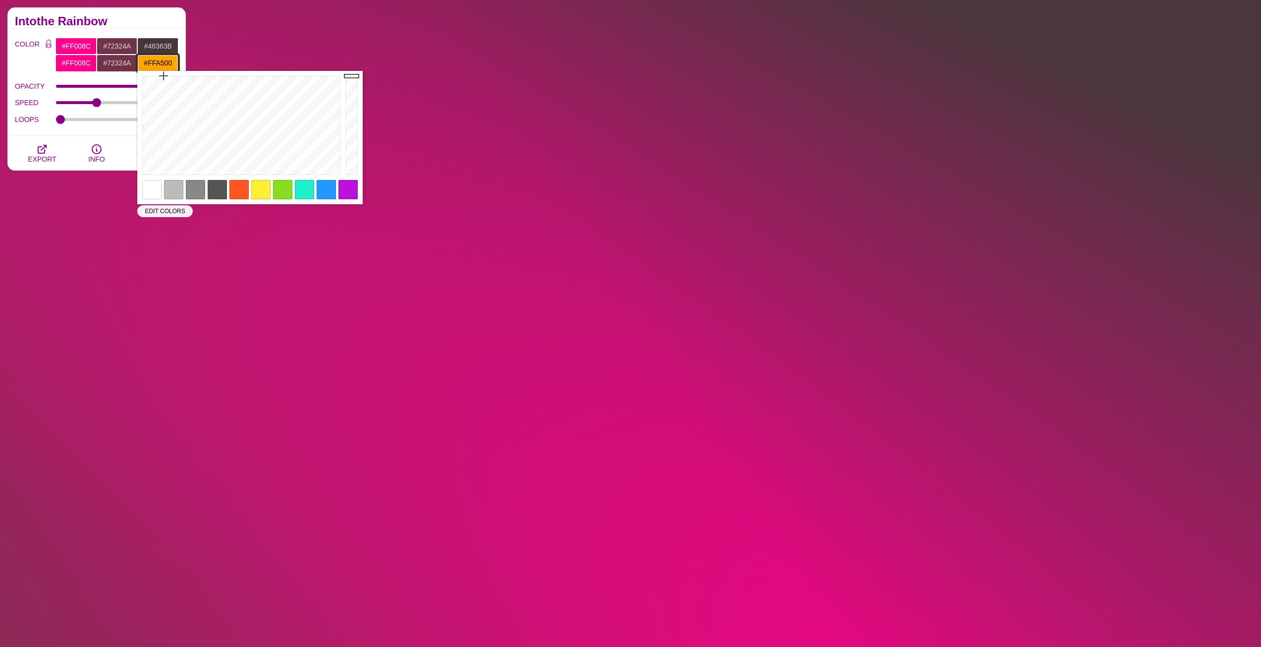
paste input "008C"
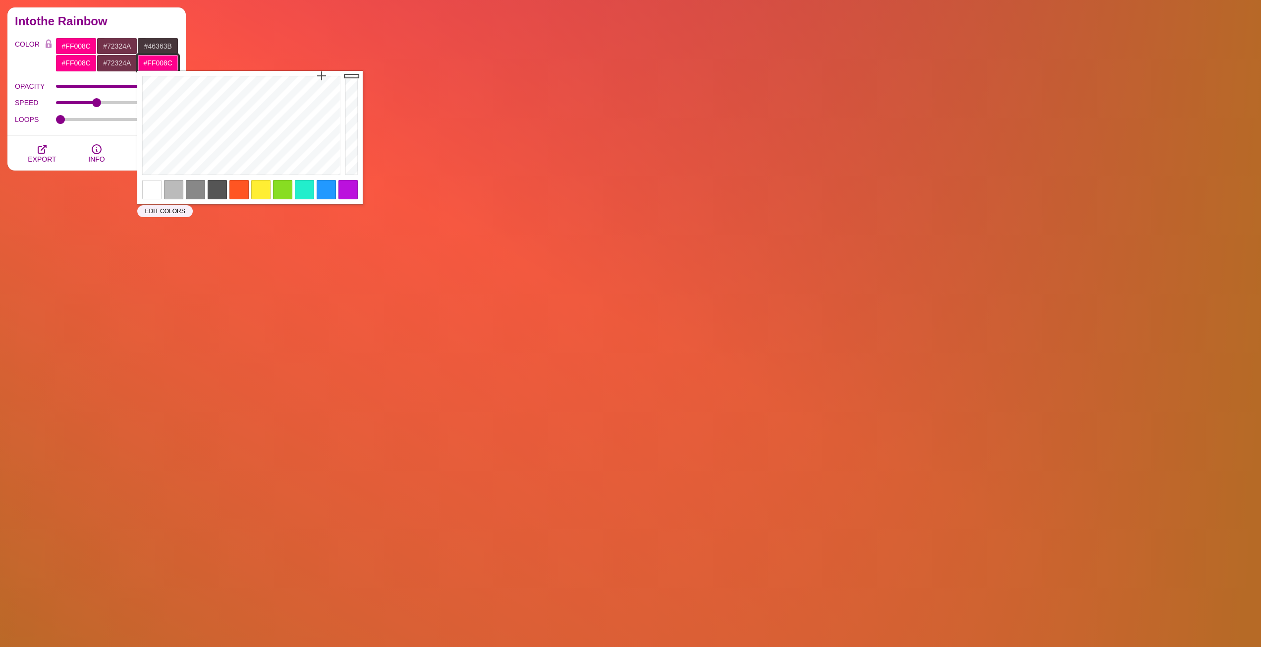
type input "#FF008C"
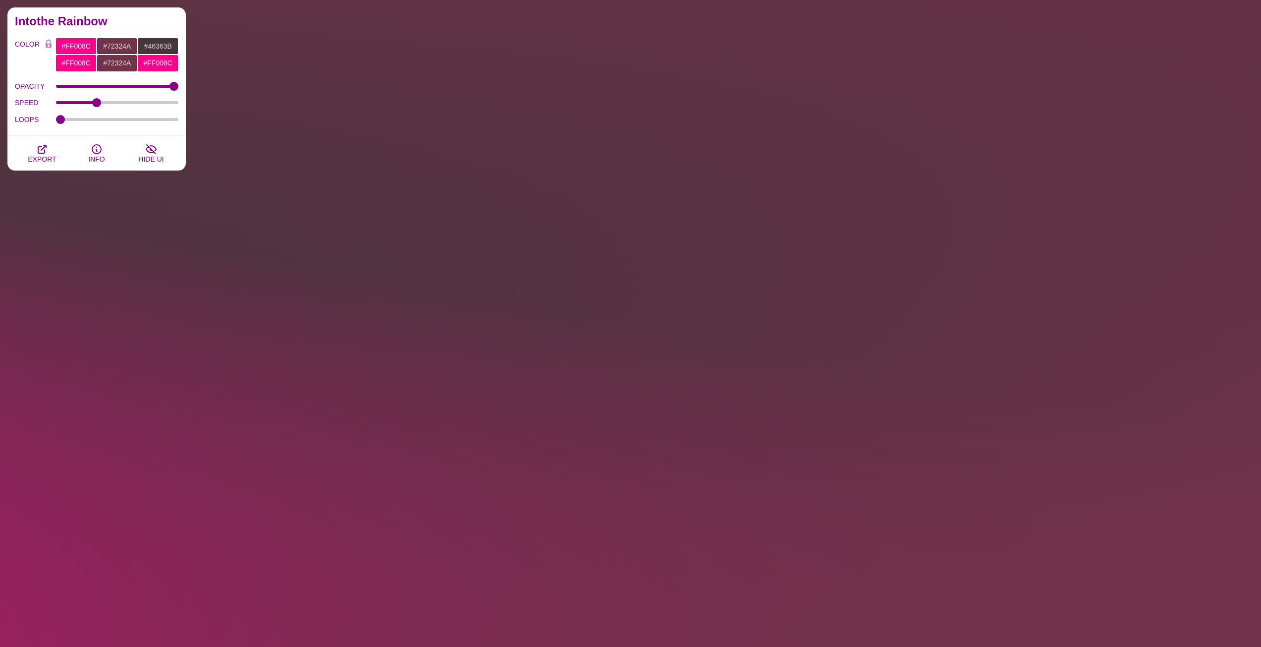
click at [145, 27] on div "Intothe Rainbow" at bounding box center [96, 17] width 178 height 21
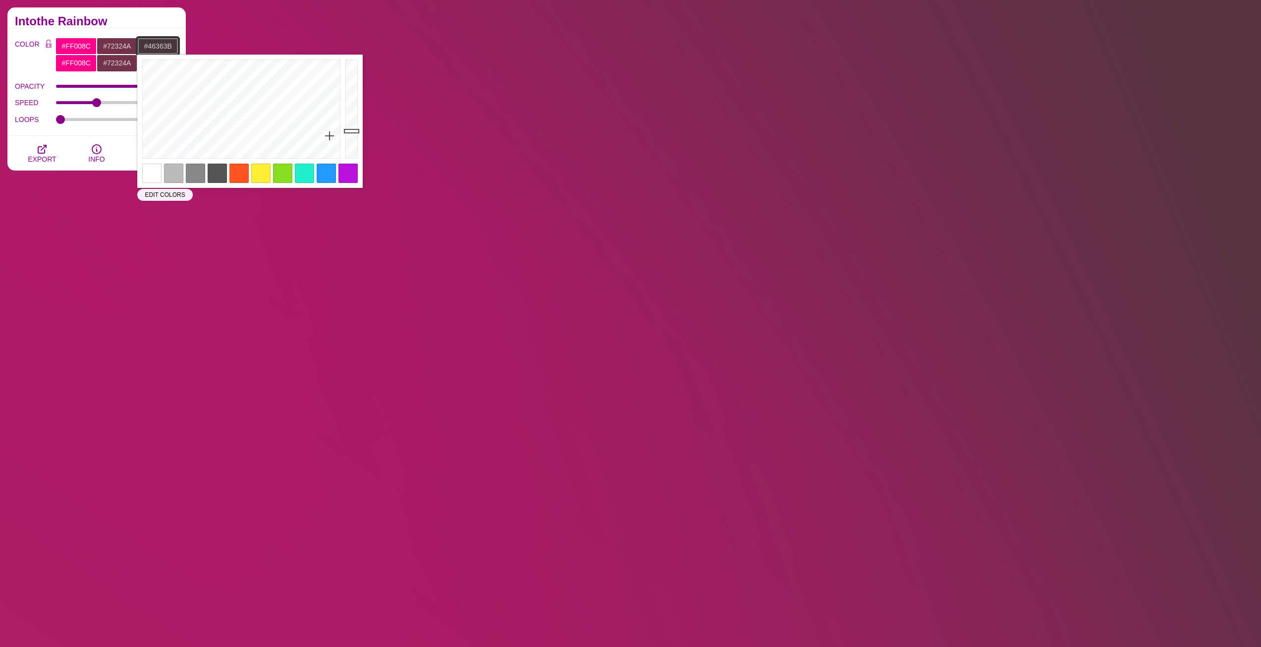
drag, startPoint x: 171, startPoint y: 46, endPoint x: 142, endPoint y: 49, distance: 28.9
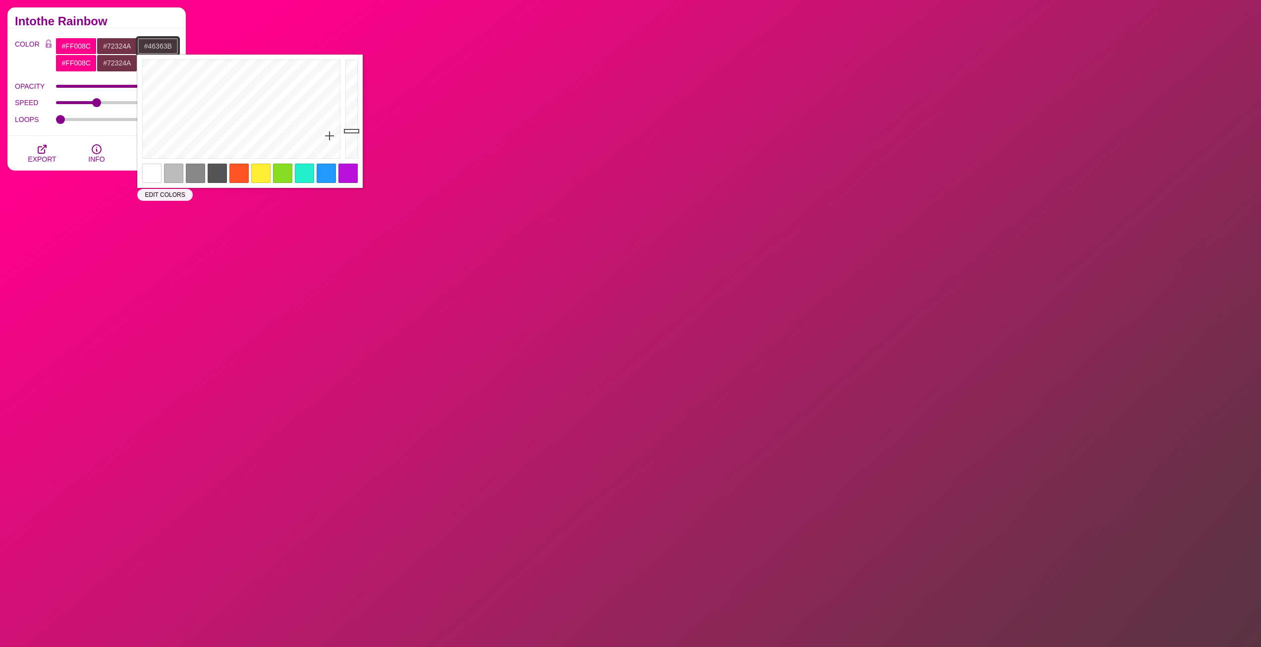
click at [142, 49] on input "#46363B" at bounding box center [157, 46] width 41 height 17
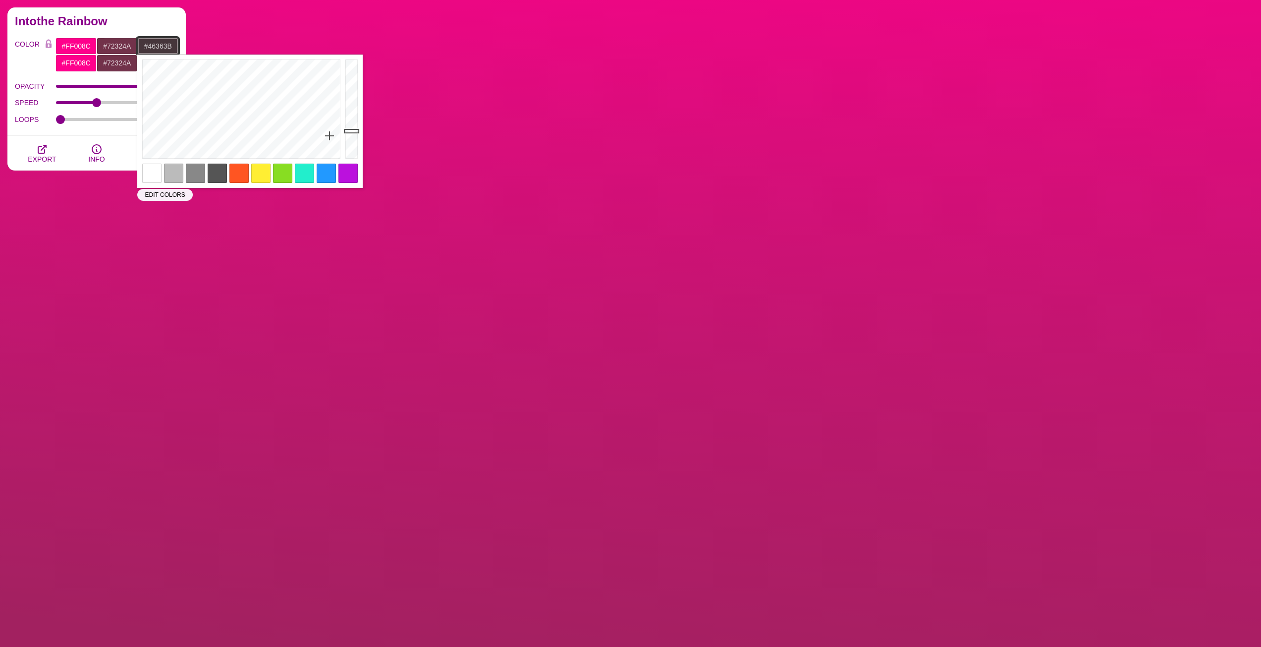
paste input "FF008C"
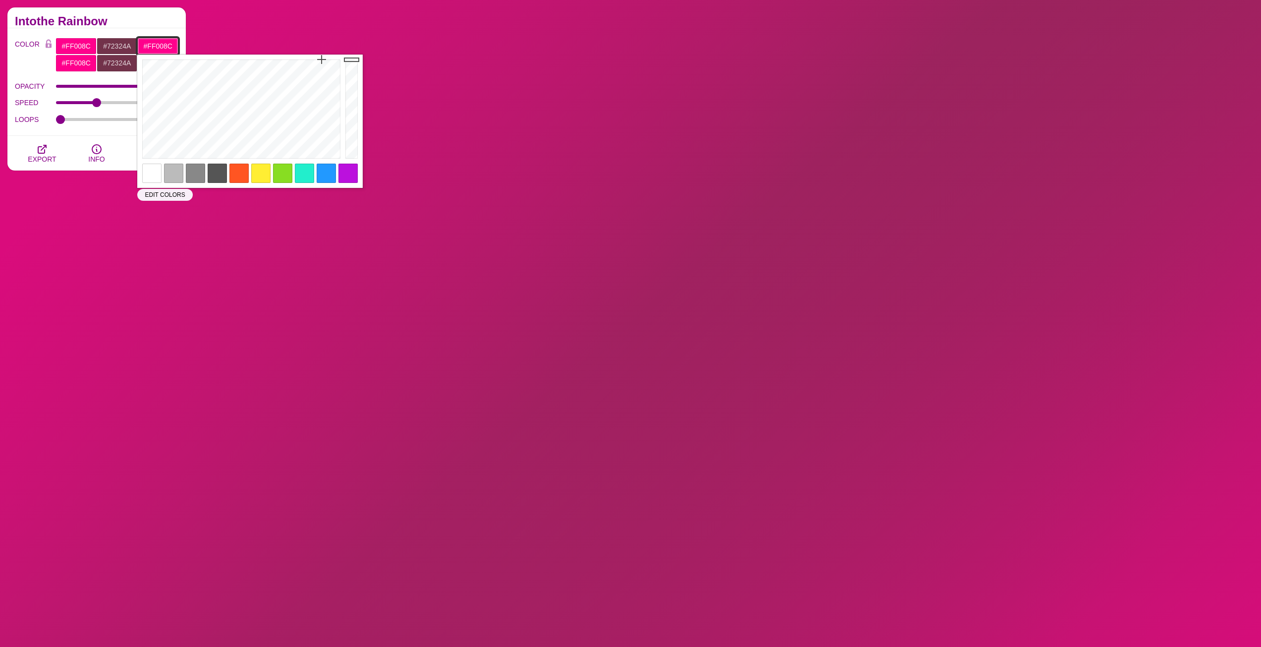
type input "#FF008C"
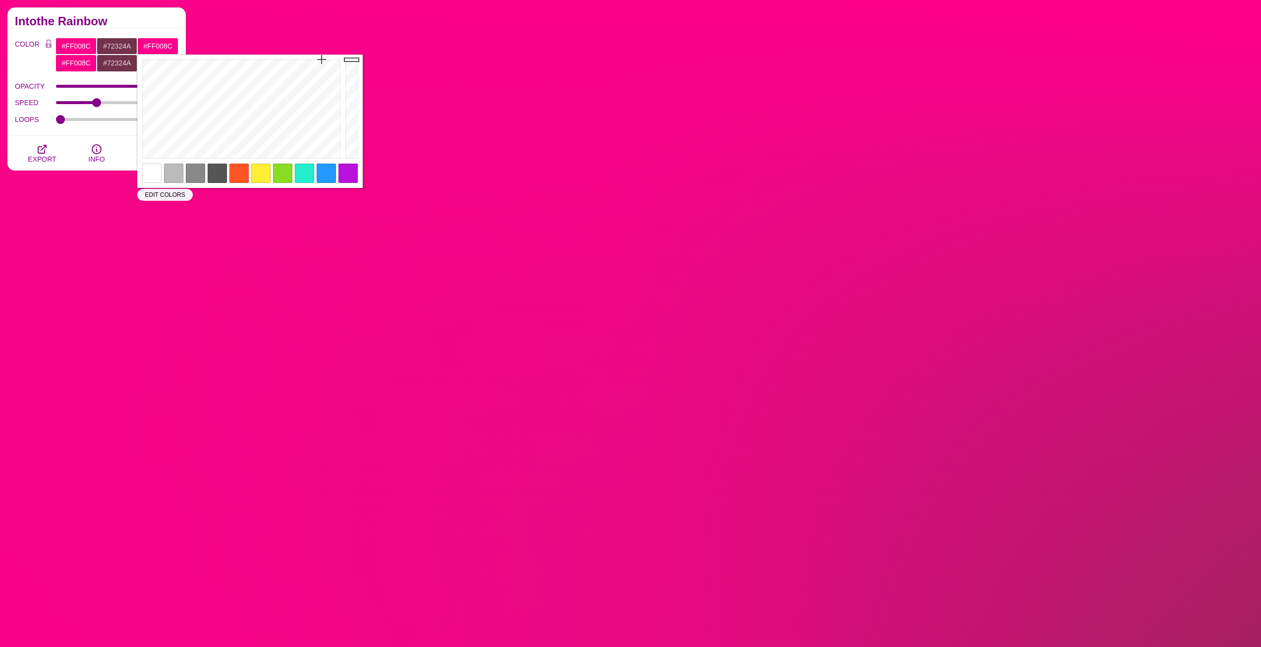
click at [160, 24] on h2 "Intothe Rainbow" at bounding box center [97, 21] width 164 height 8
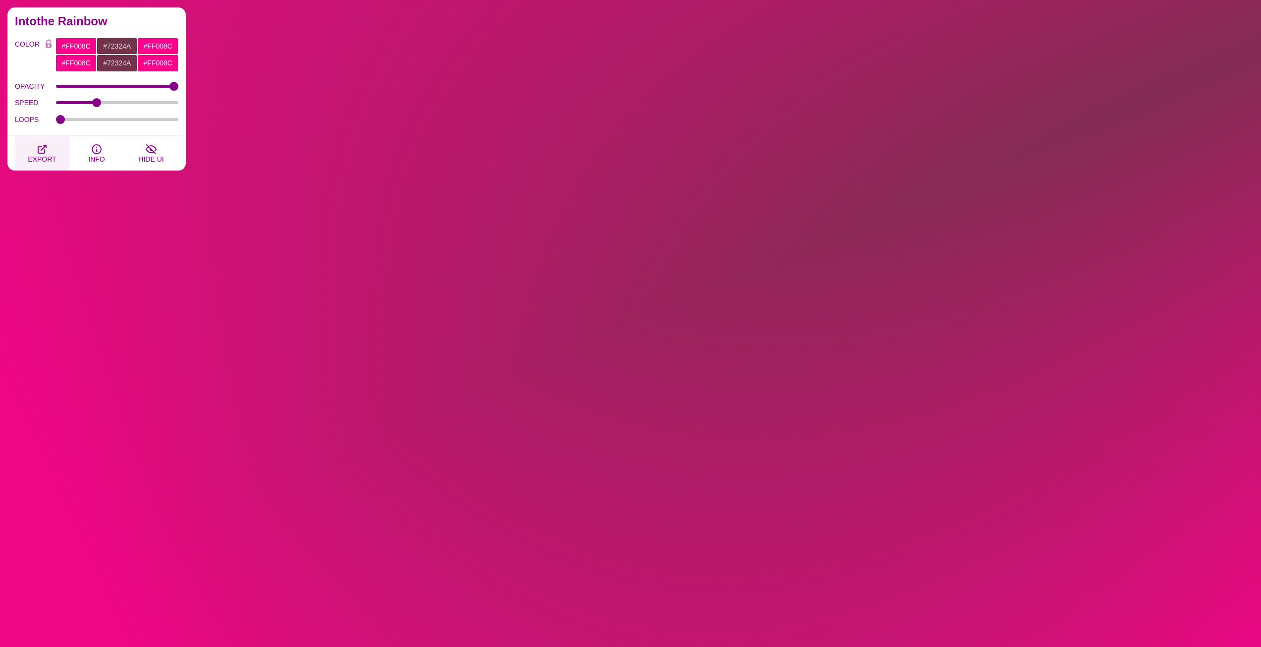
click at [45, 151] on icon "button" at bounding box center [42, 149] width 8 height 8
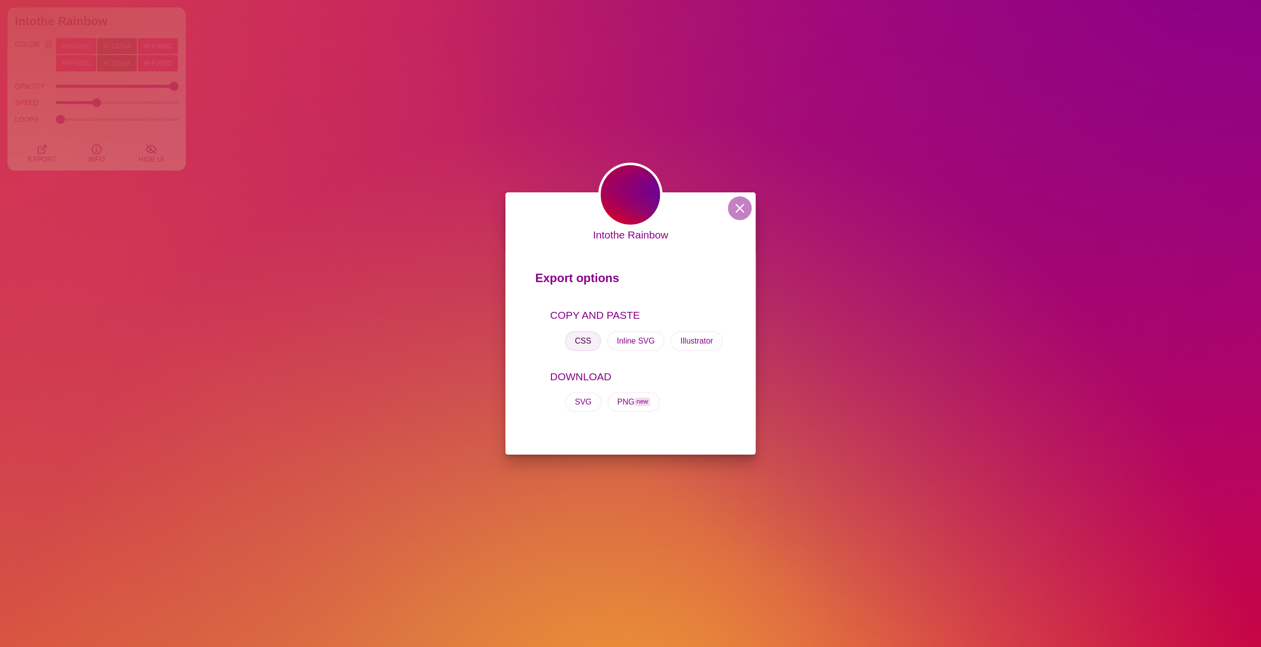
click at [584, 340] on button "CSS" at bounding box center [583, 341] width 36 height 20
